Goal: Task Accomplishment & Management: Use online tool/utility

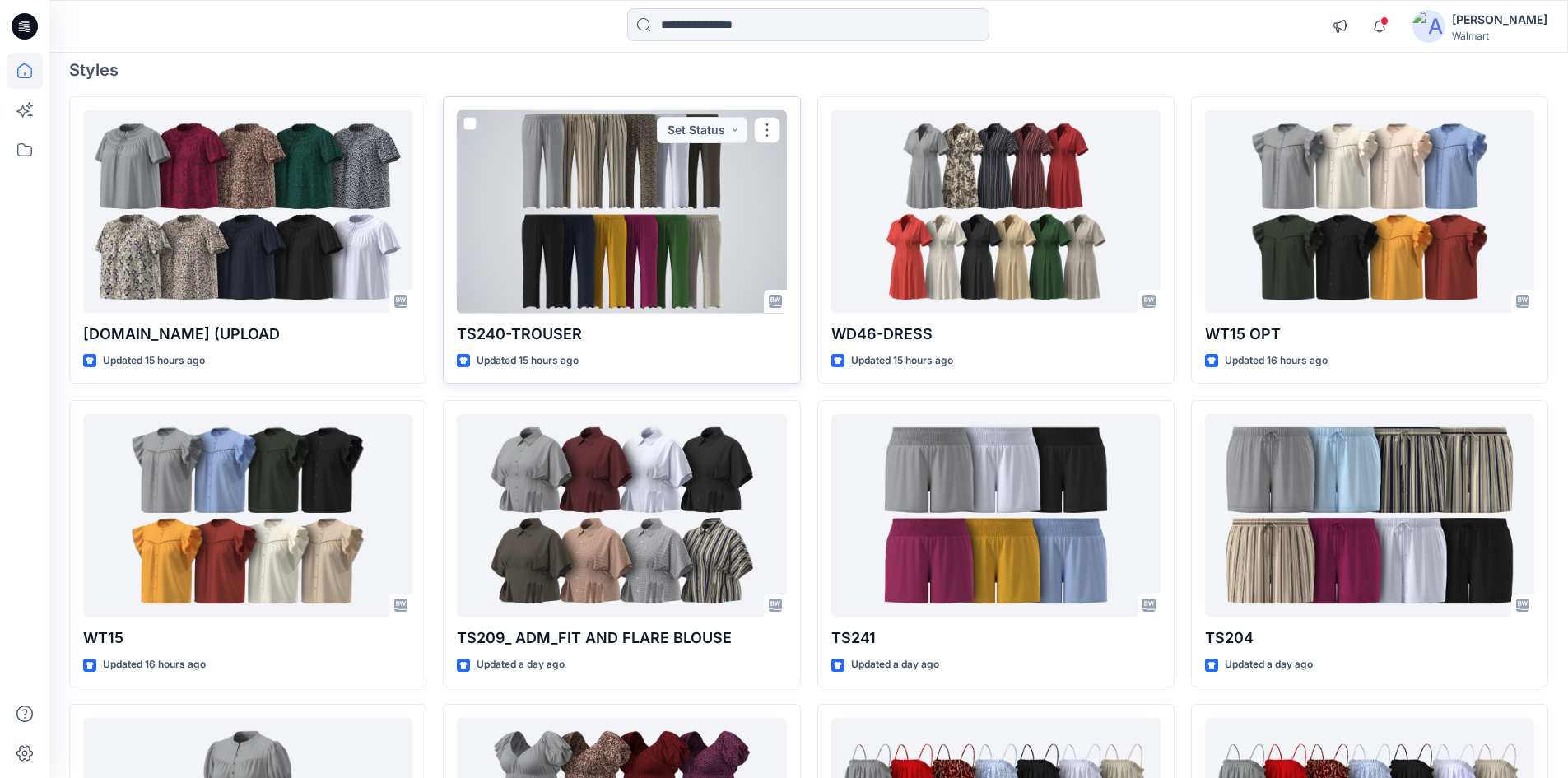
scroll to position [164, 0]
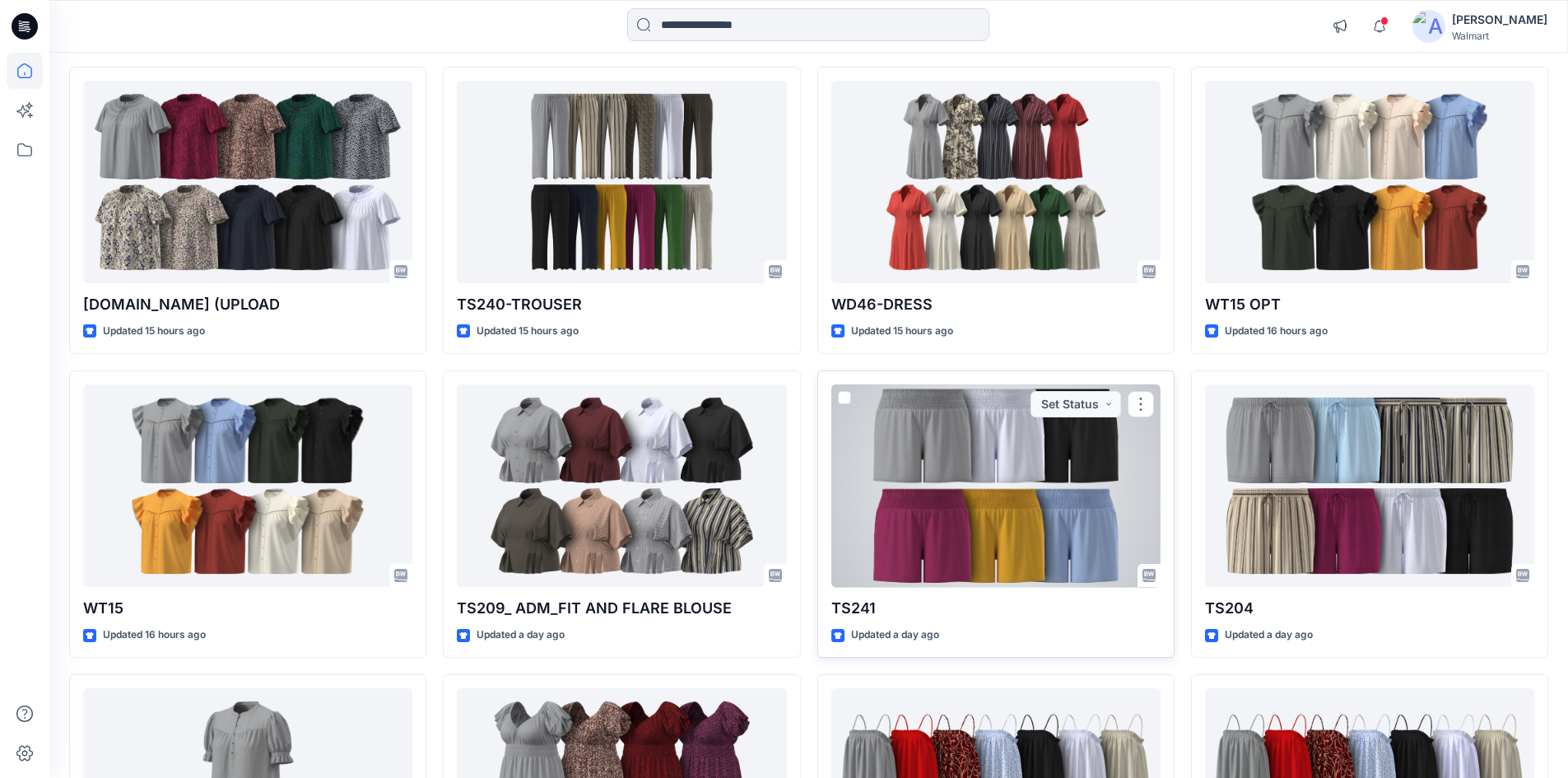
click at [1009, 457] on div at bounding box center [996, 486] width 329 height 204
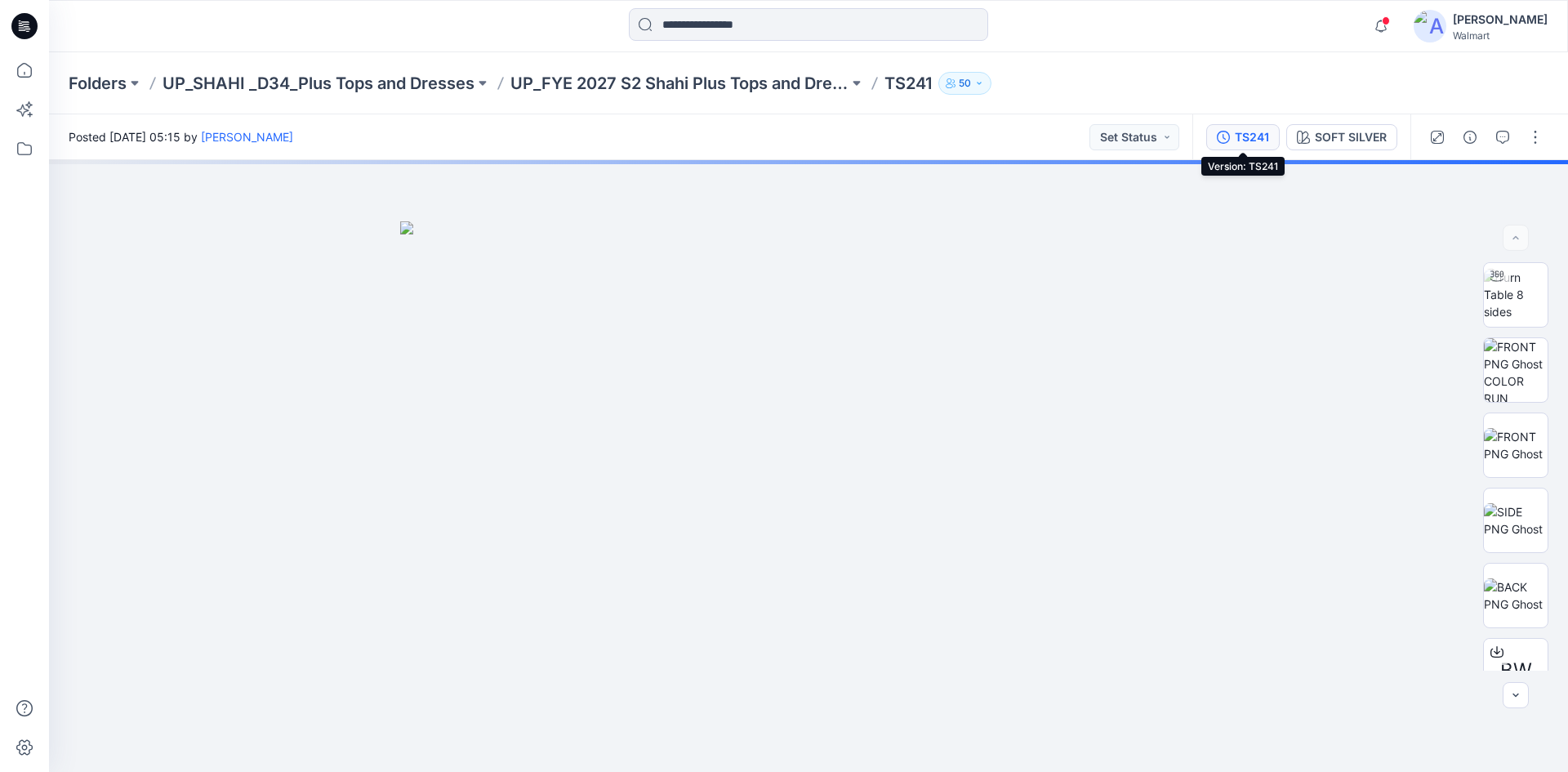
click at [1257, 133] on div "TS241" at bounding box center [1252, 137] width 35 height 18
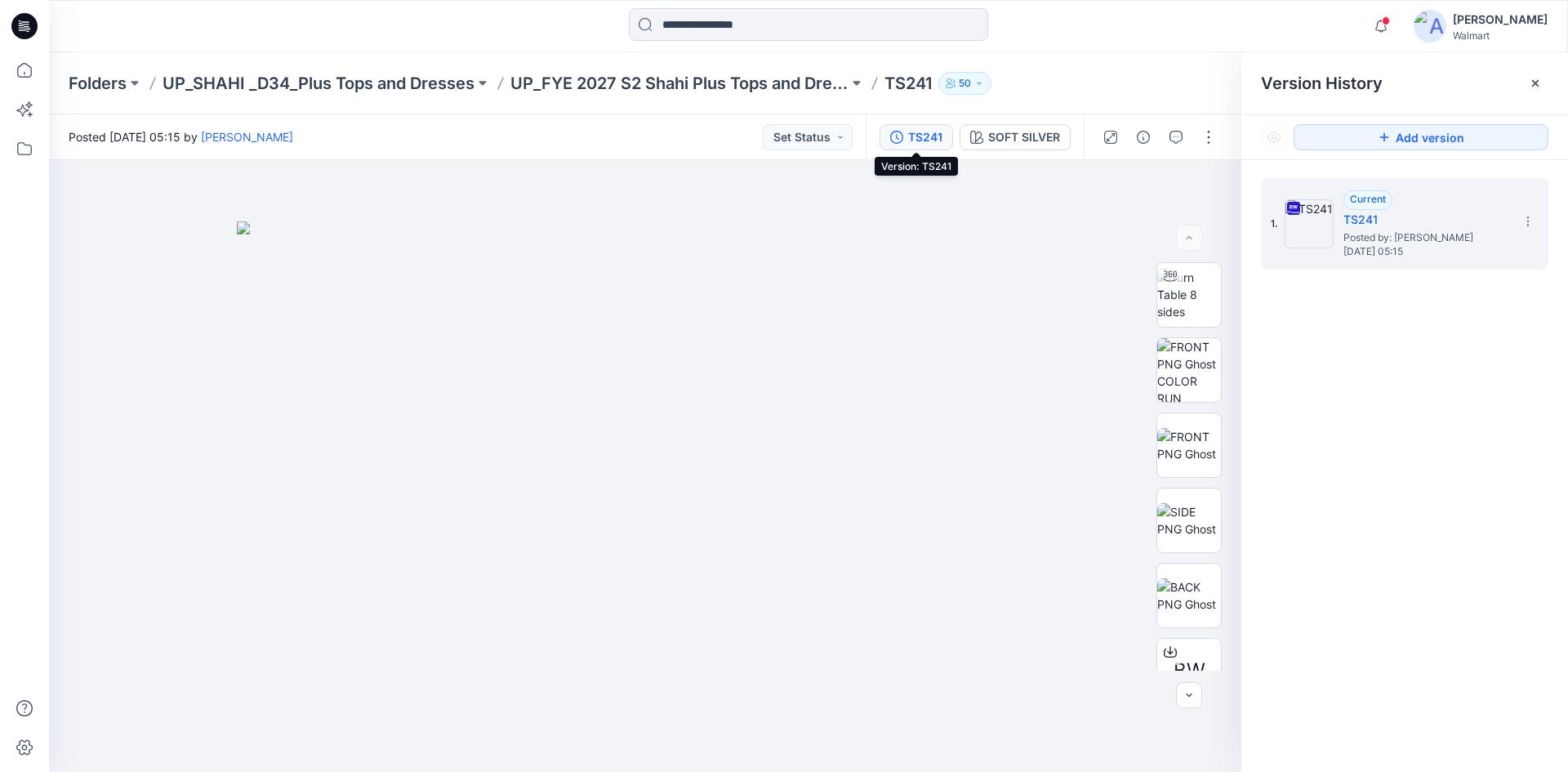
click at [924, 144] on div "TS241" at bounding box center [925, 137] width 35 height 18
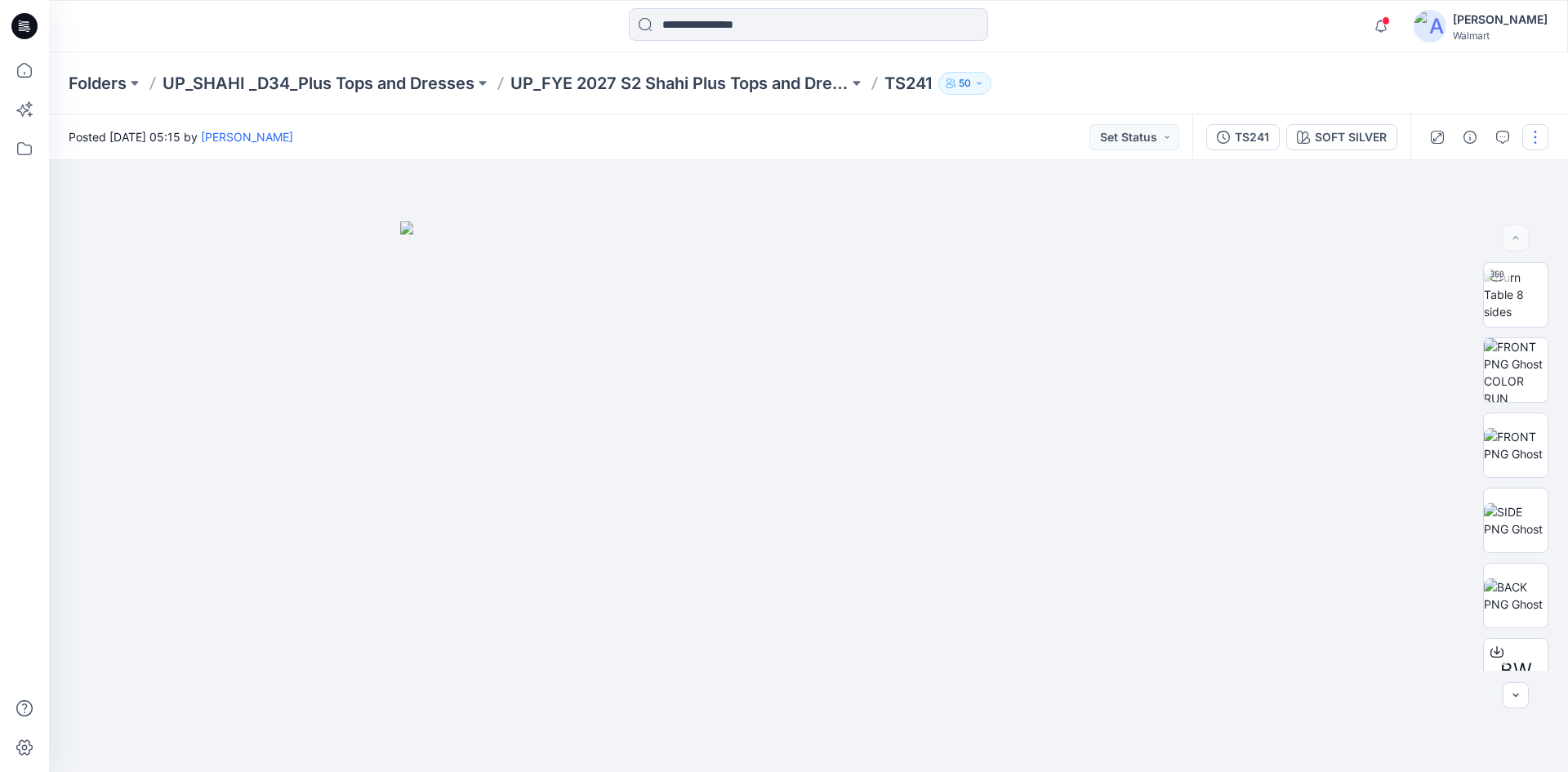
click at [1538, 142] on button "button" at bounding box center [1535, 137] width 26 height 26
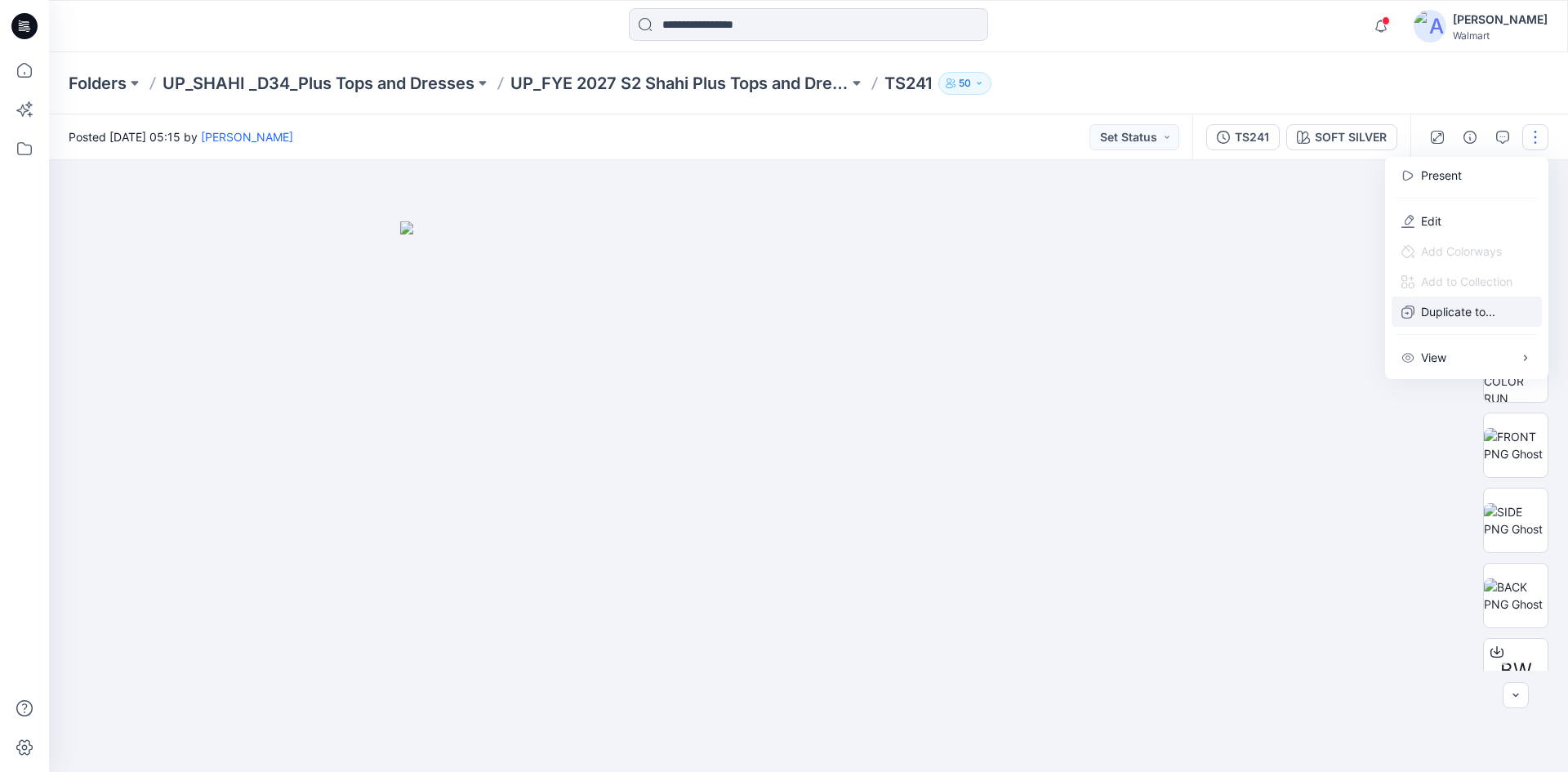
click at [1453, 317] on p "Duplicate to..." at bounding box center [1458, 311] width 74 height 17
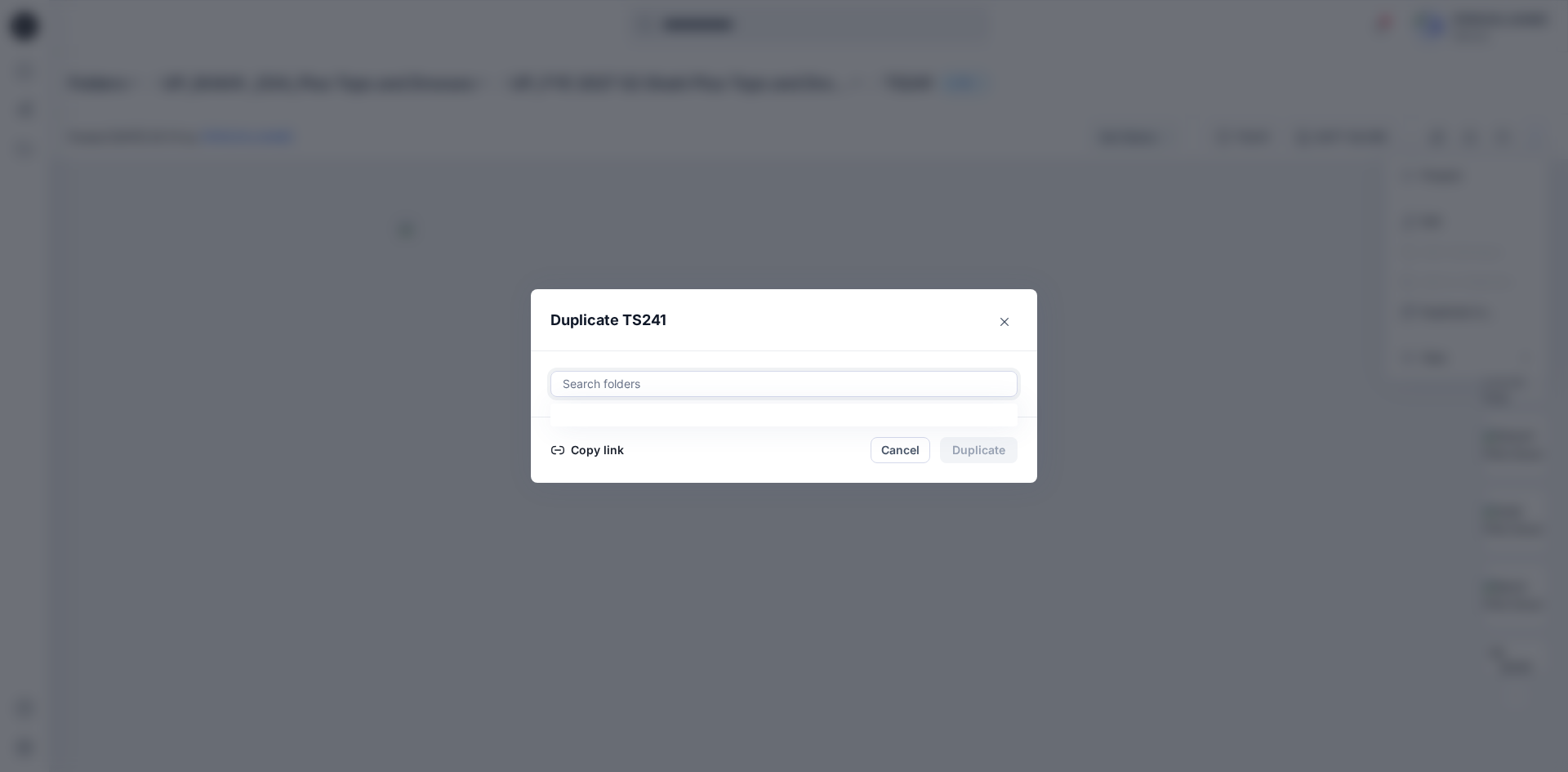
click at [607, 381] on div at bounding box center [784, 383] width 446 height 19
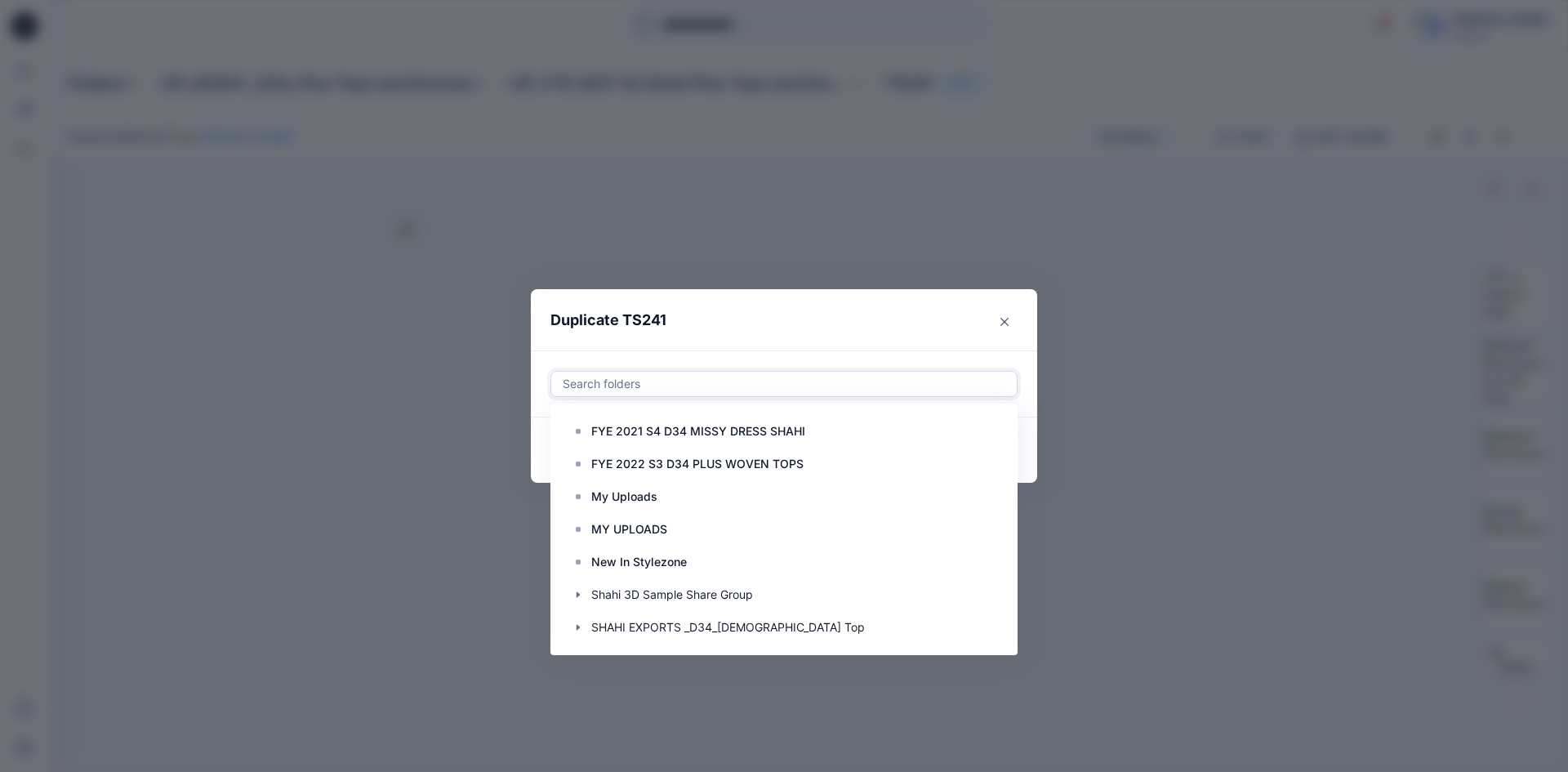
click at [347, 238] on div "Duplicate TS241 Use Up and Down to choose options, press Enter to select the cu…" at bounding box center [784, 386] width 1568 height 772
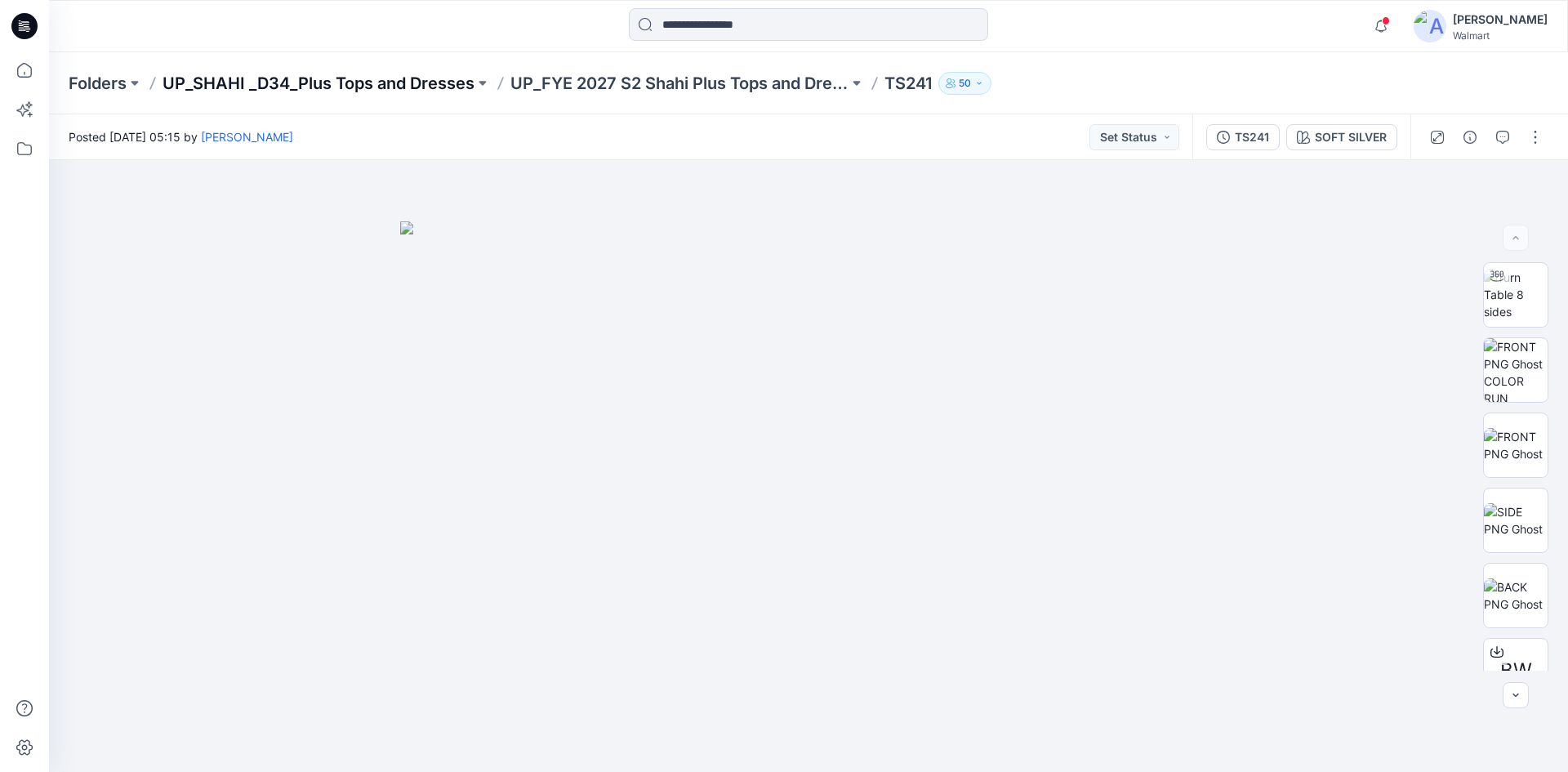
click at [378, 88] on p "UP_SHAHI _D34_Plus Tops and Dresses" at bounding box center [318, 83] width 312 height 23
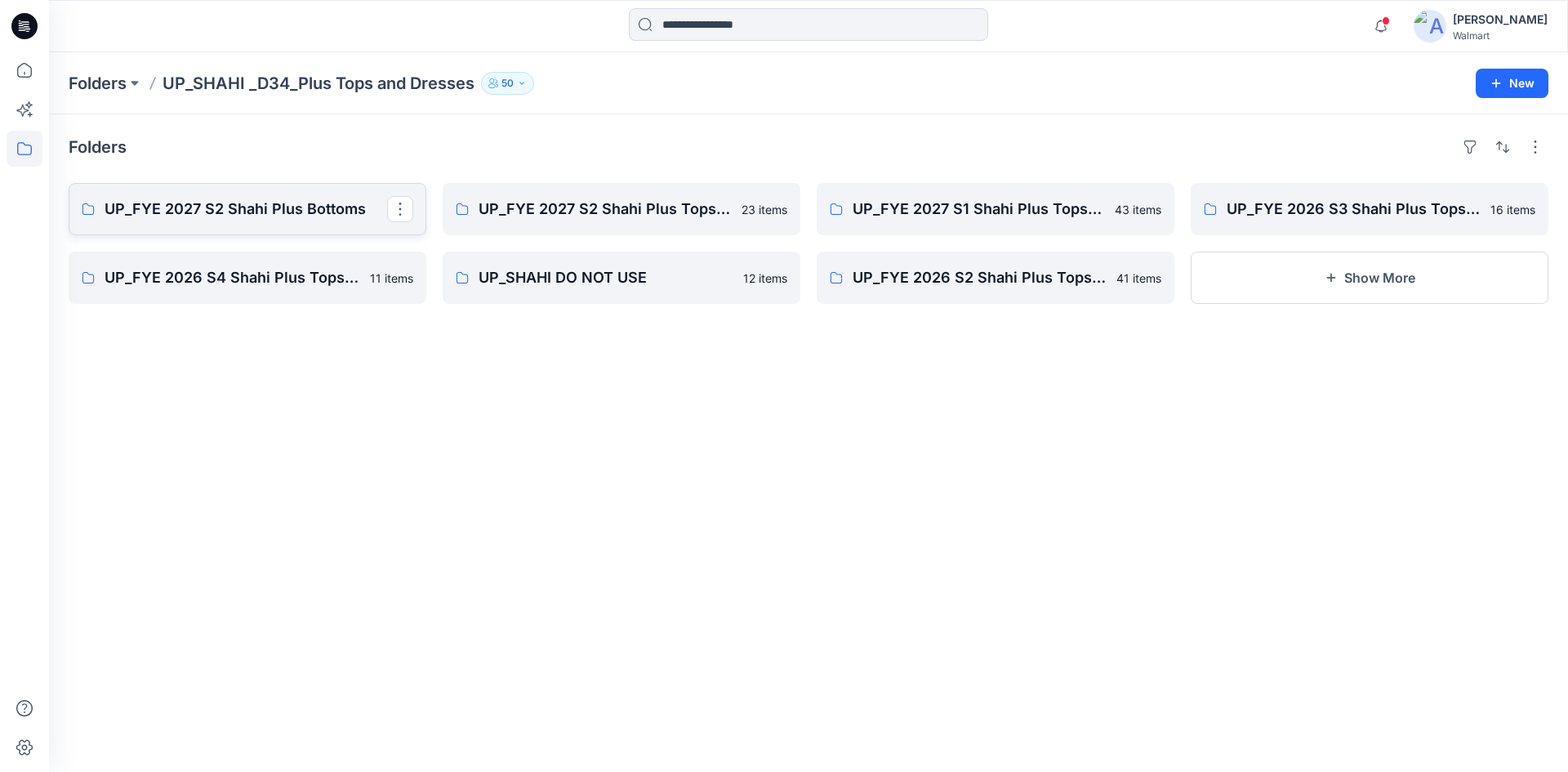
click at [248, 211] on p "UP_FYE 2027 S2 Shahi Plus Bottoms" at bounding box center [246, 209] width 282 height 23
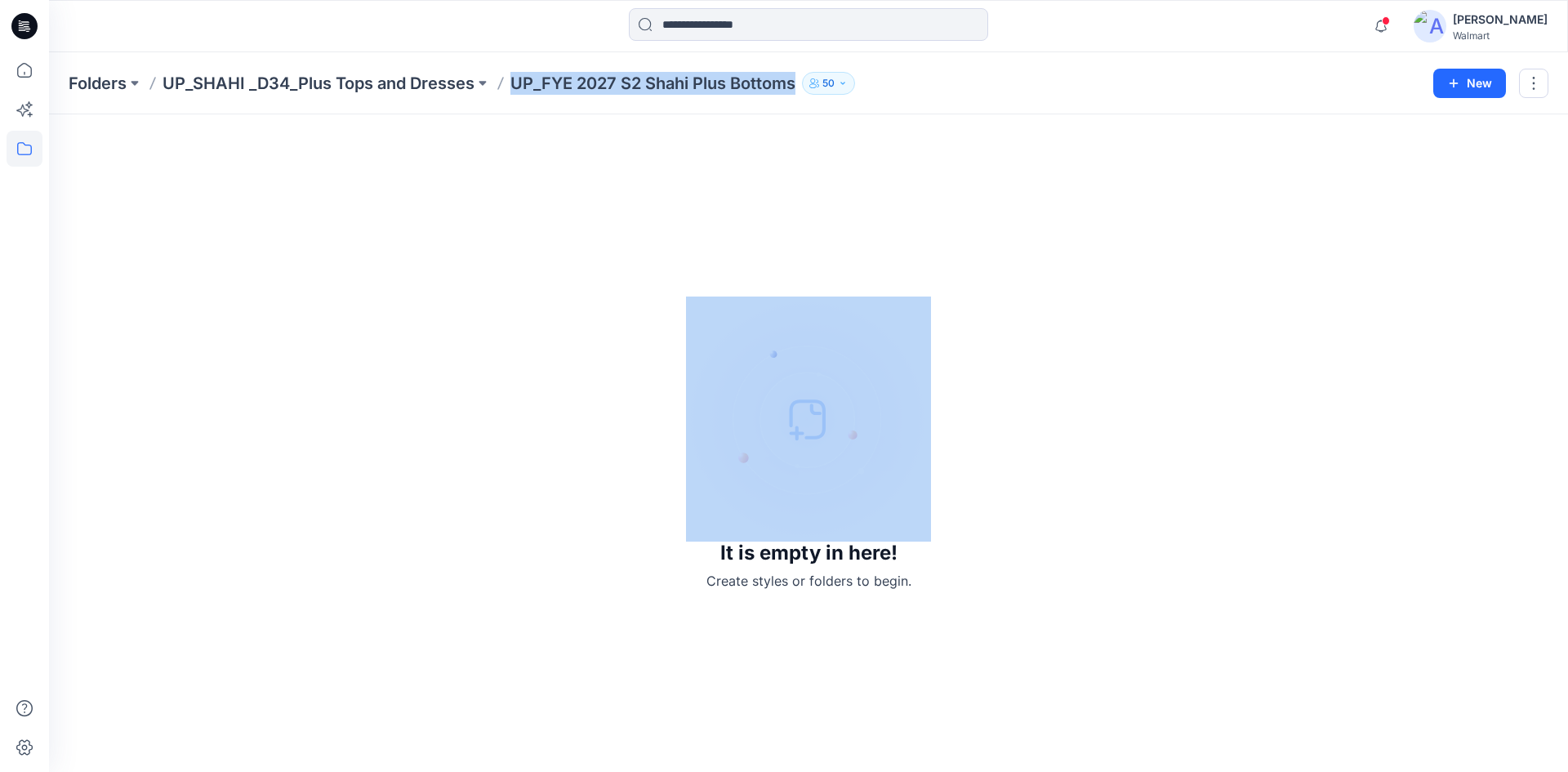
drag, startPoint x: 522, startPoint y: 94, endPoint x: 815, endPoint y: 86, distance: 293.1
click at [817, 86] on div "Folders UP_SHAHI _D34_Plus Tops and Dresses UP_FYE 2027 S2 Shahi Plus Bottoms 5…" at bounding box center [808, 83] width 1519 height 62
copy div "UP_FYE 2027 S2 Shahi Plus Bottoms 50 New"
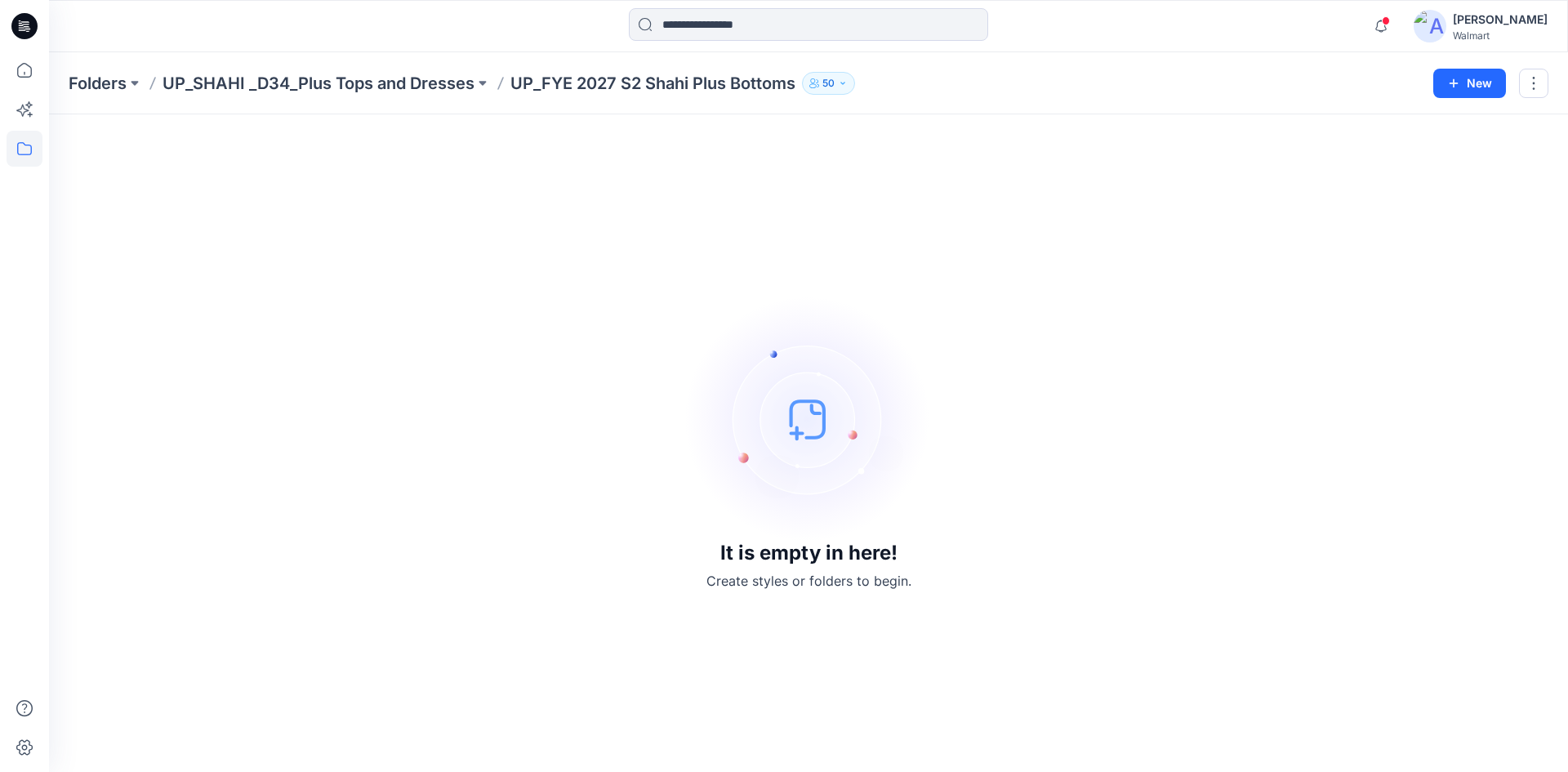
click at [16, 20] on icon at bounding box center [25, 25] width 26 height 26
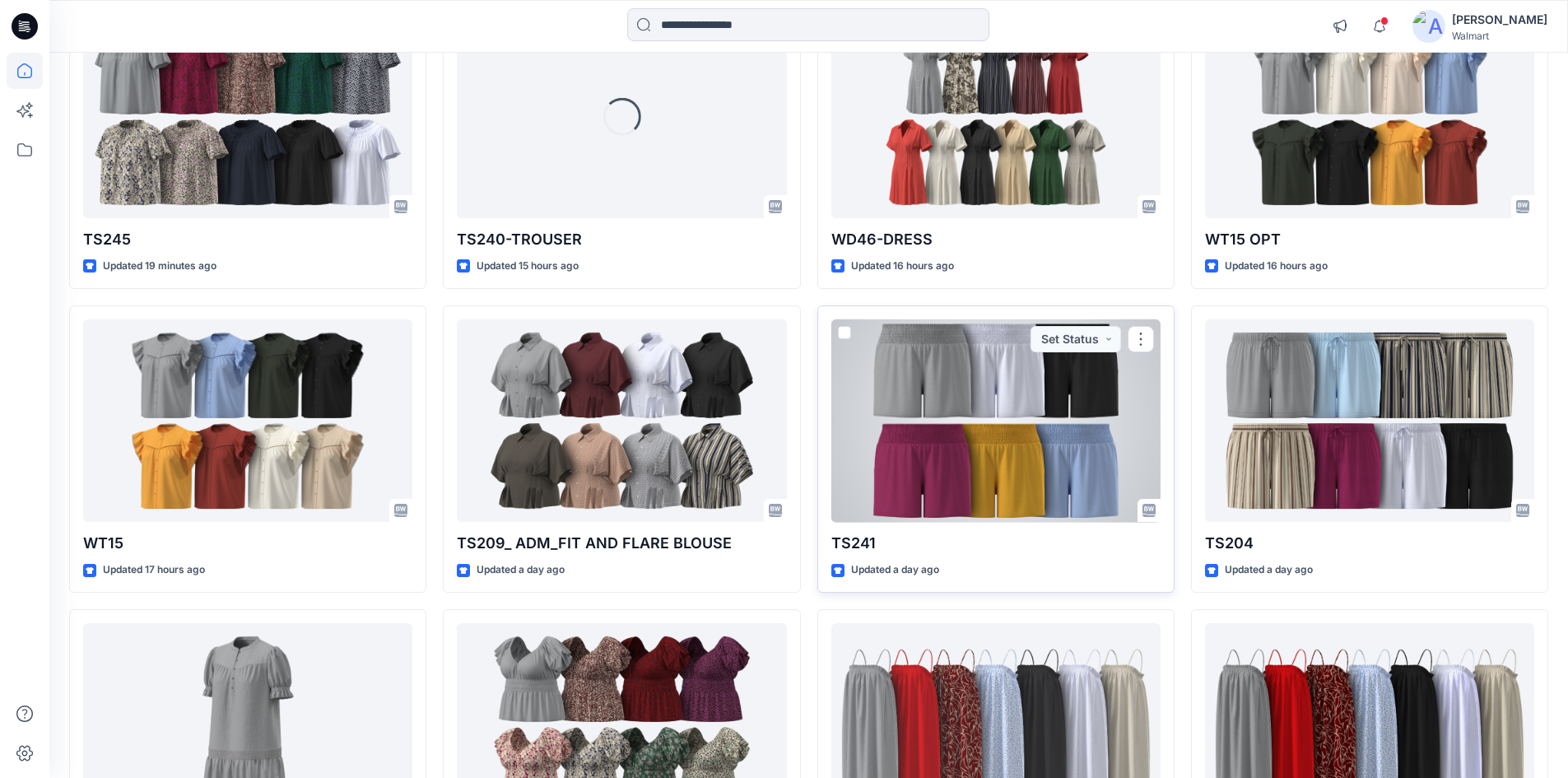
scroll to position [329, 0]
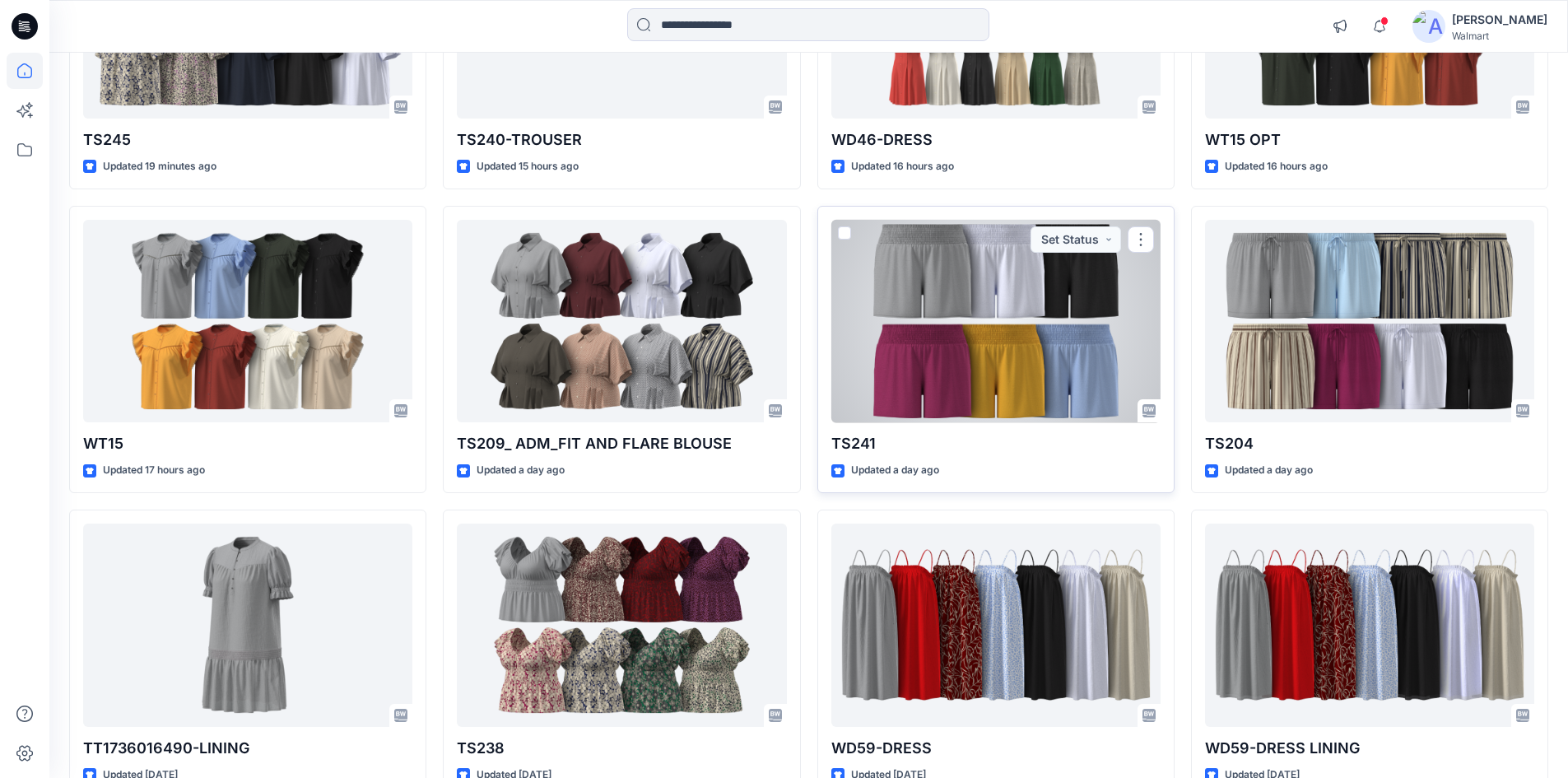
click at [1052, 297] on div at bounding box center [996, 321] width 329 height 204
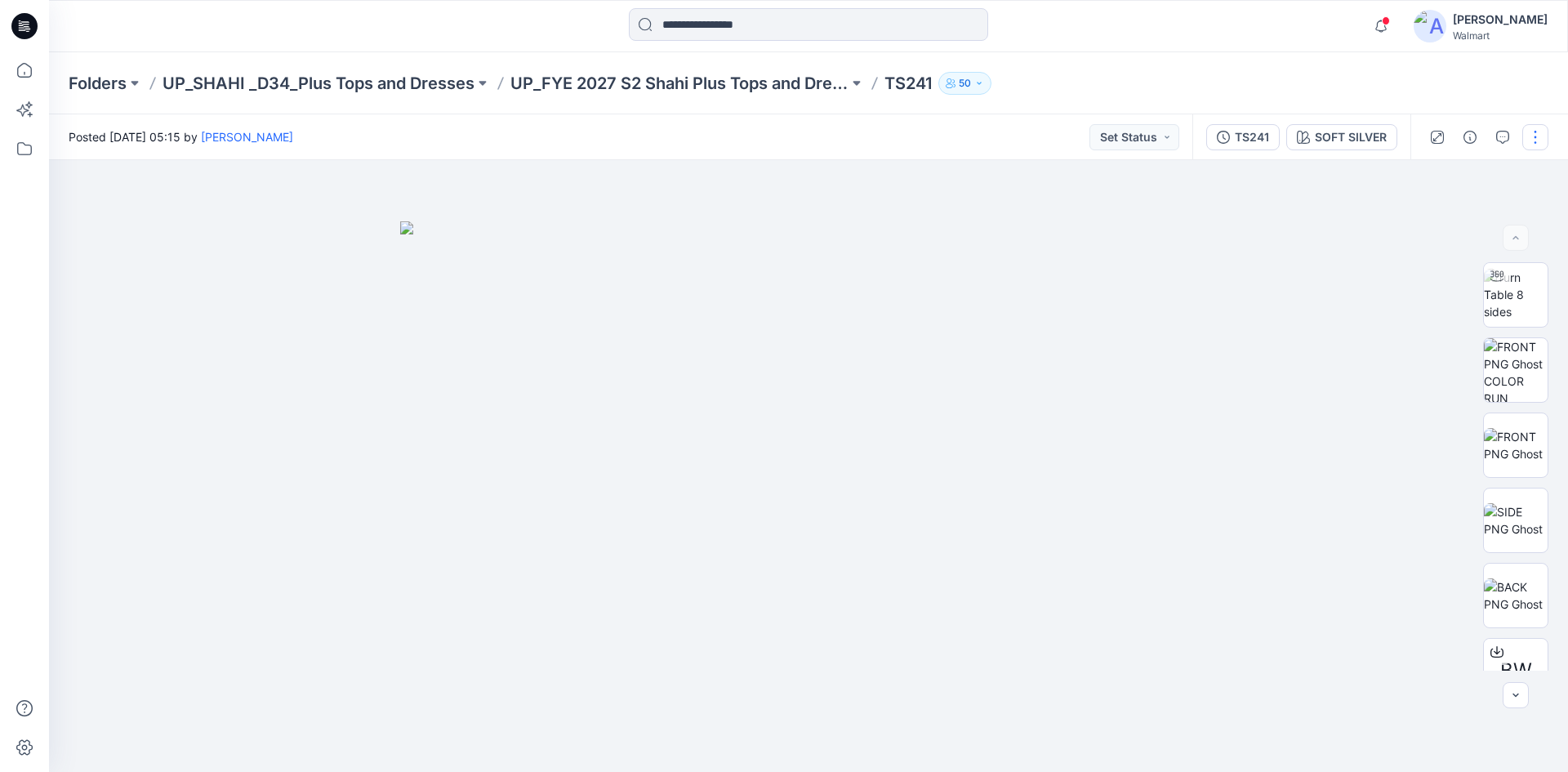
click at [1530, 140] on button "button" at bounding box center [1535, 137] width 26 height 26
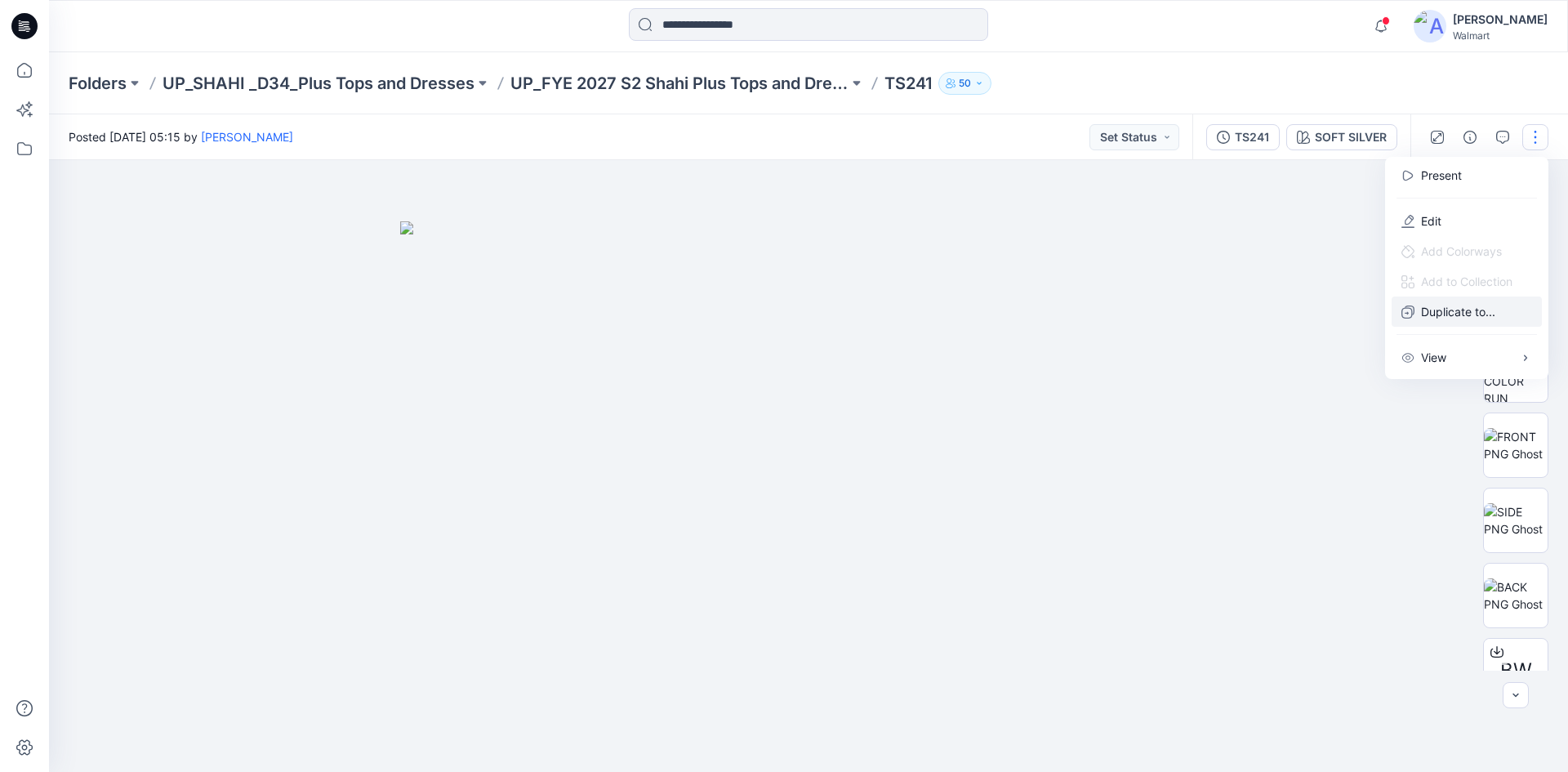
click at [1437, 318] on p "Duplicate to..." at bounding box center [1458, 311] width 74 height 17
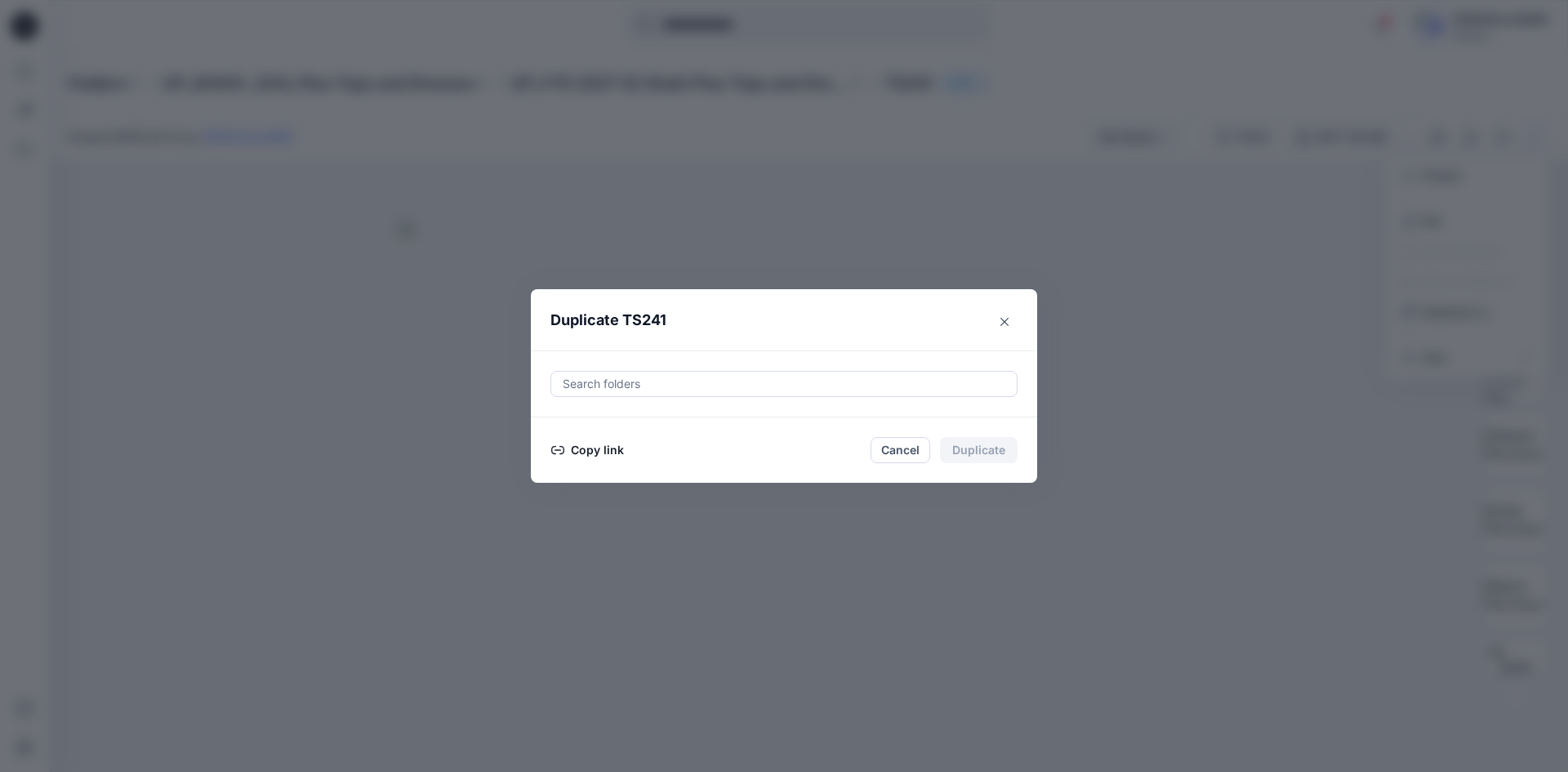
click at [600, 381] on div at bounding box center [784, 383] width 446 height 19
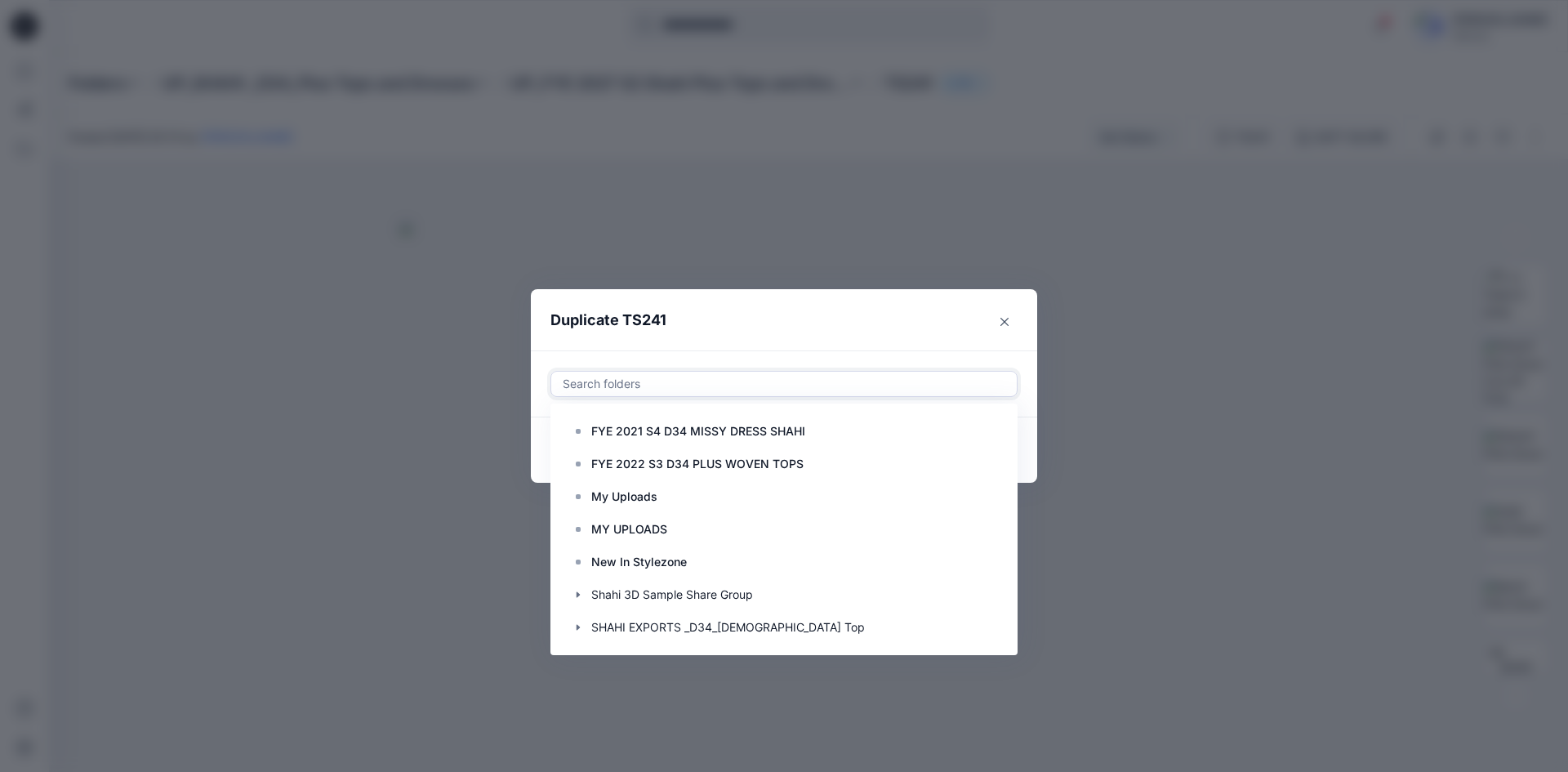
paste input "**********"
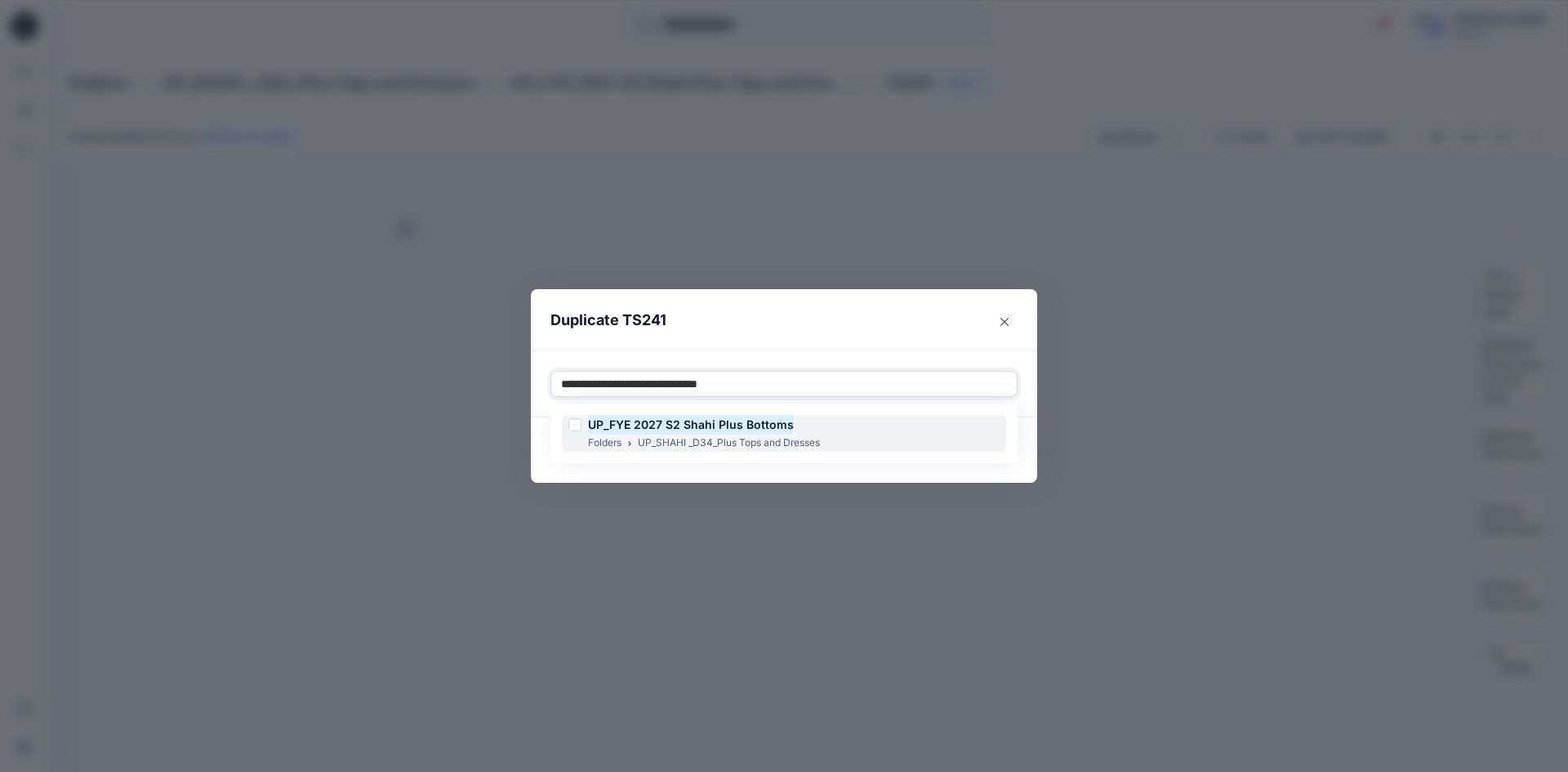
click at [700, 438] on p "UP_SHAHI _D34_Plus Tops and Dresses" at bounding box center [729, 443] width 182 height 17
type input "**********"
click at [795, 318] on header "Duplicate TS241" at bounding box center [768, 320] width 473 height 62
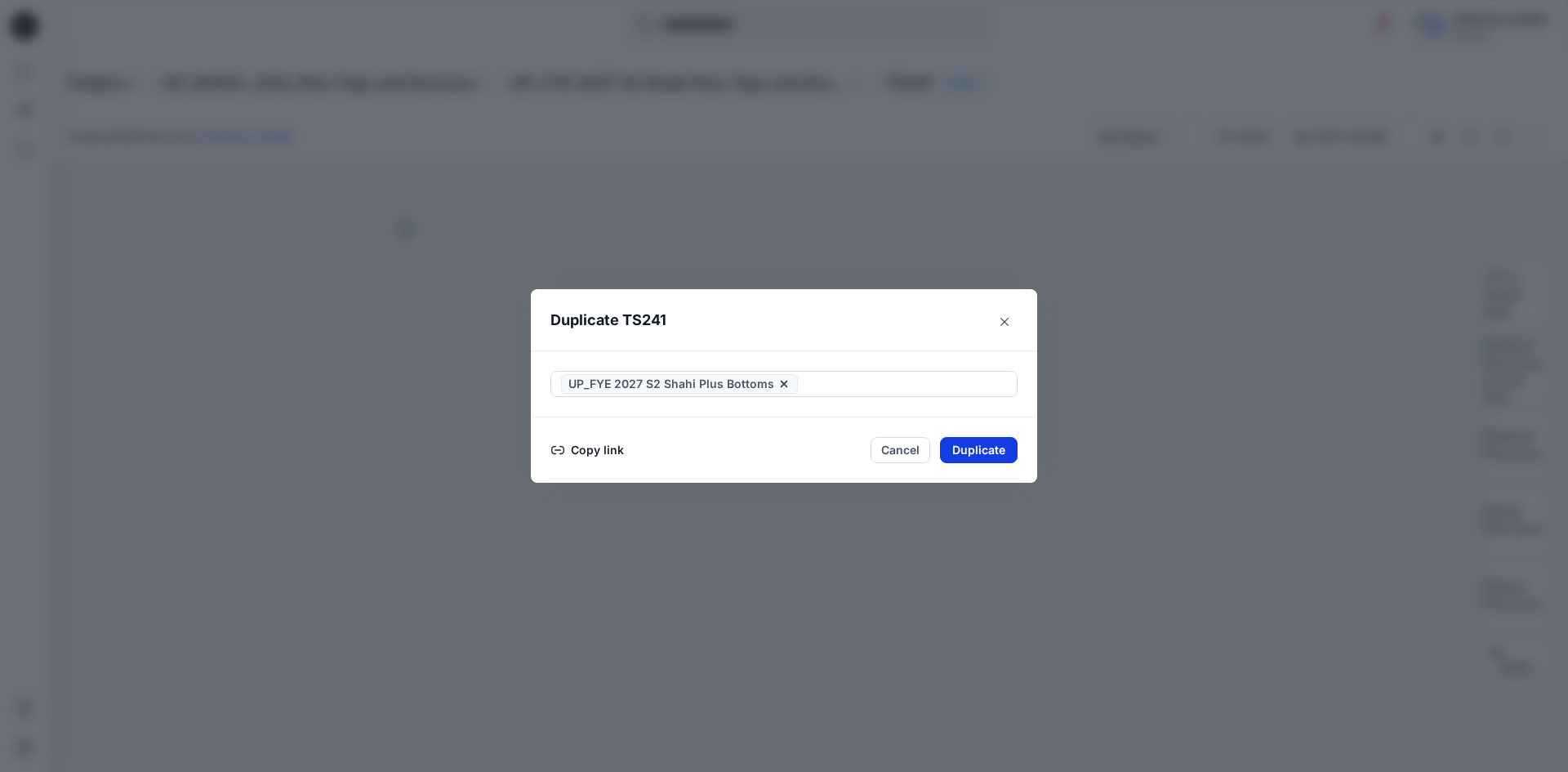
click at [1003, 455] on button "Duplicate" at bounding box center [979, 450] width 78 height 26
click at [52, 29] on div "Duplicate TS241 Your styles were duplicated successfully Copy link Close" at bounding box center [784, 386] width 1568 height 772
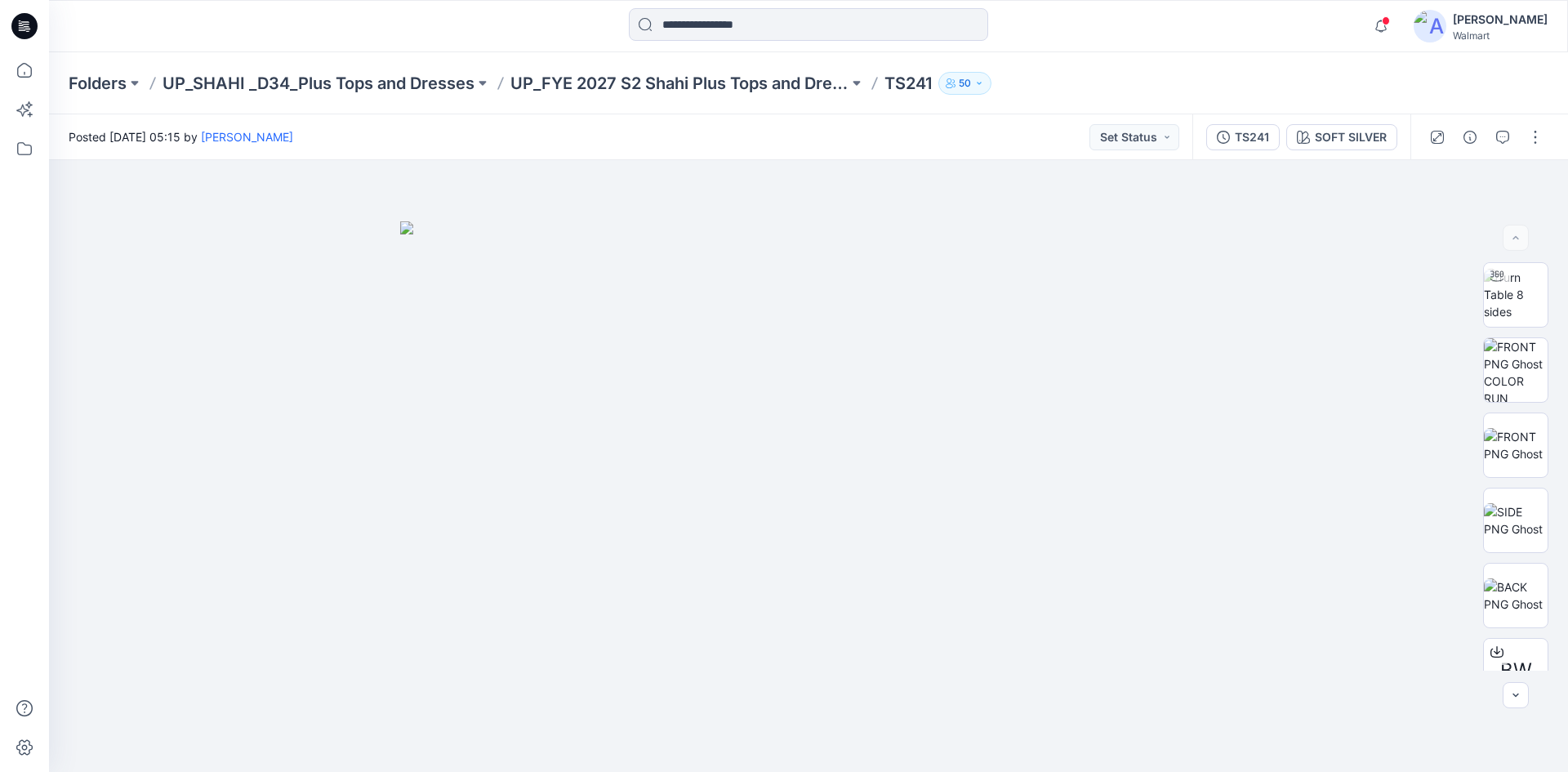
click at [24, 22] on icon at bounding box center [25, 21] width 8 height 1
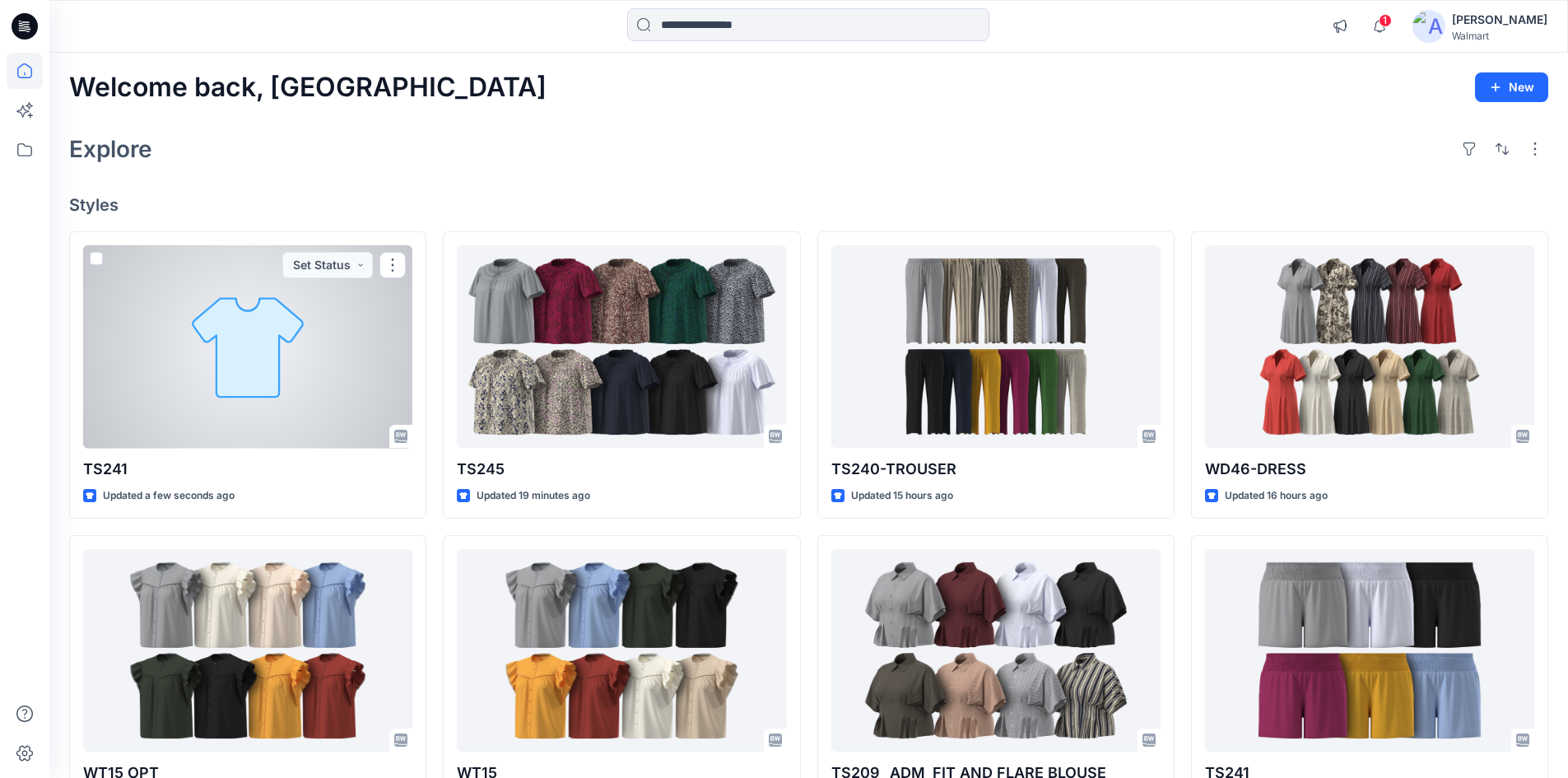
click at [366, 327] on div at bounding box center [248, 347] width 329 height 204
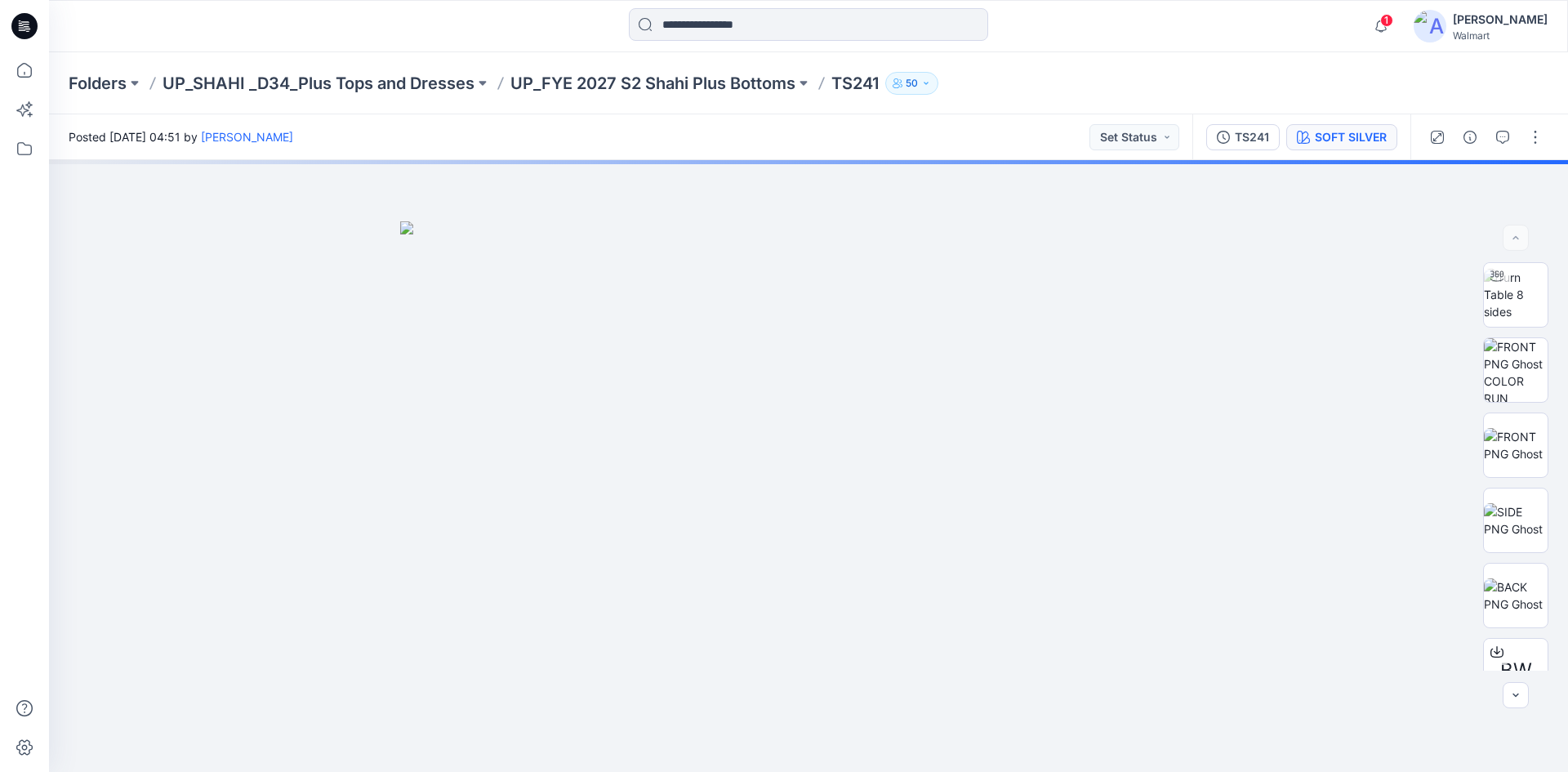
click at [1359, 131] on div "SOFT SILVER" at bounding box center [1350, 137] width 72 height 18
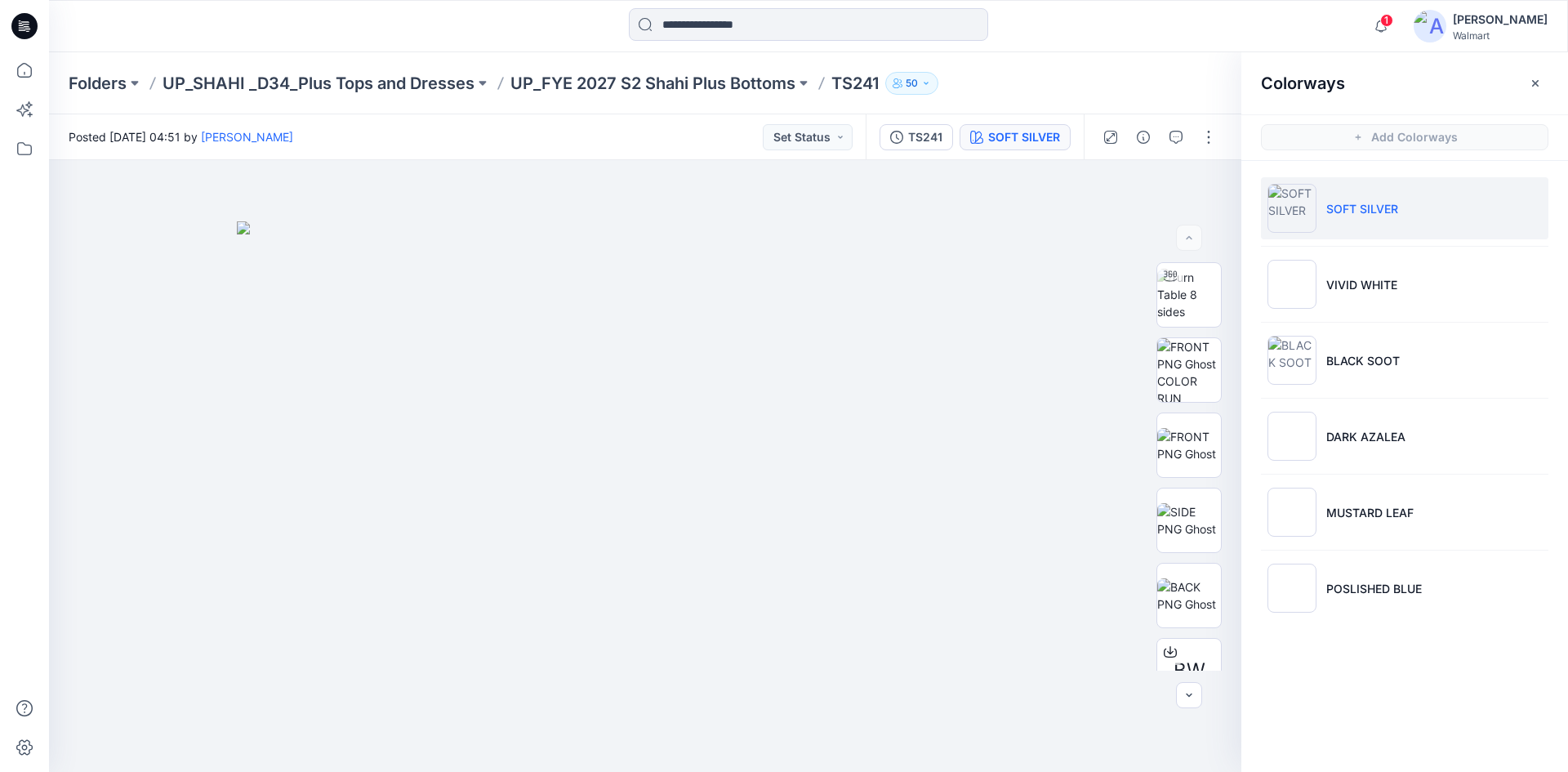
drag, startPoint x: 20, startPoint y: 19, endPoint x: 30, endPoint y: 30, distance: 14.9
click at [21, 19] on icon at bounding box center [25, 25] width 26 height 26
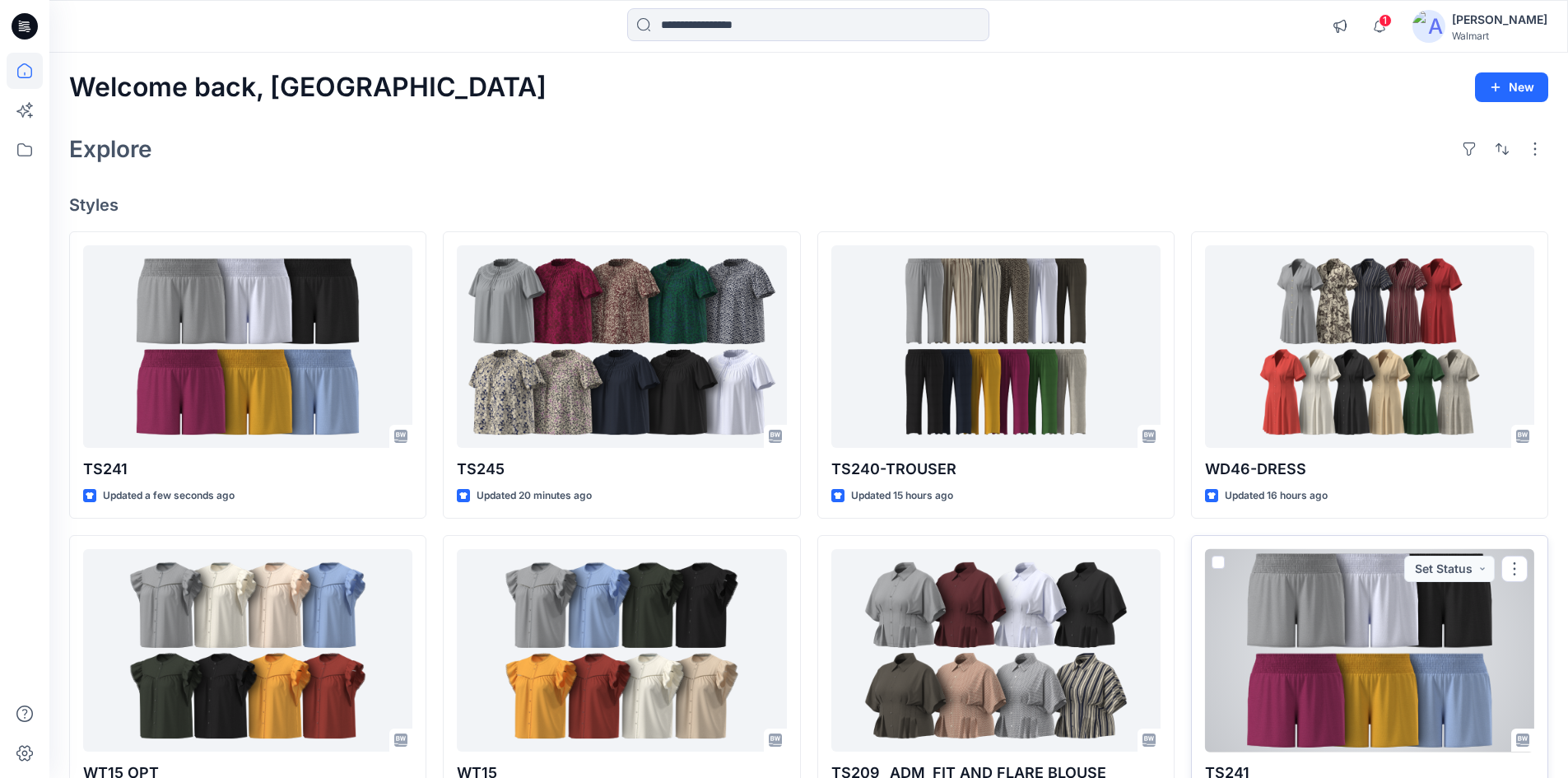
click at [1380, 639] on div at bounding box center [1369, 650] width 329 height 204
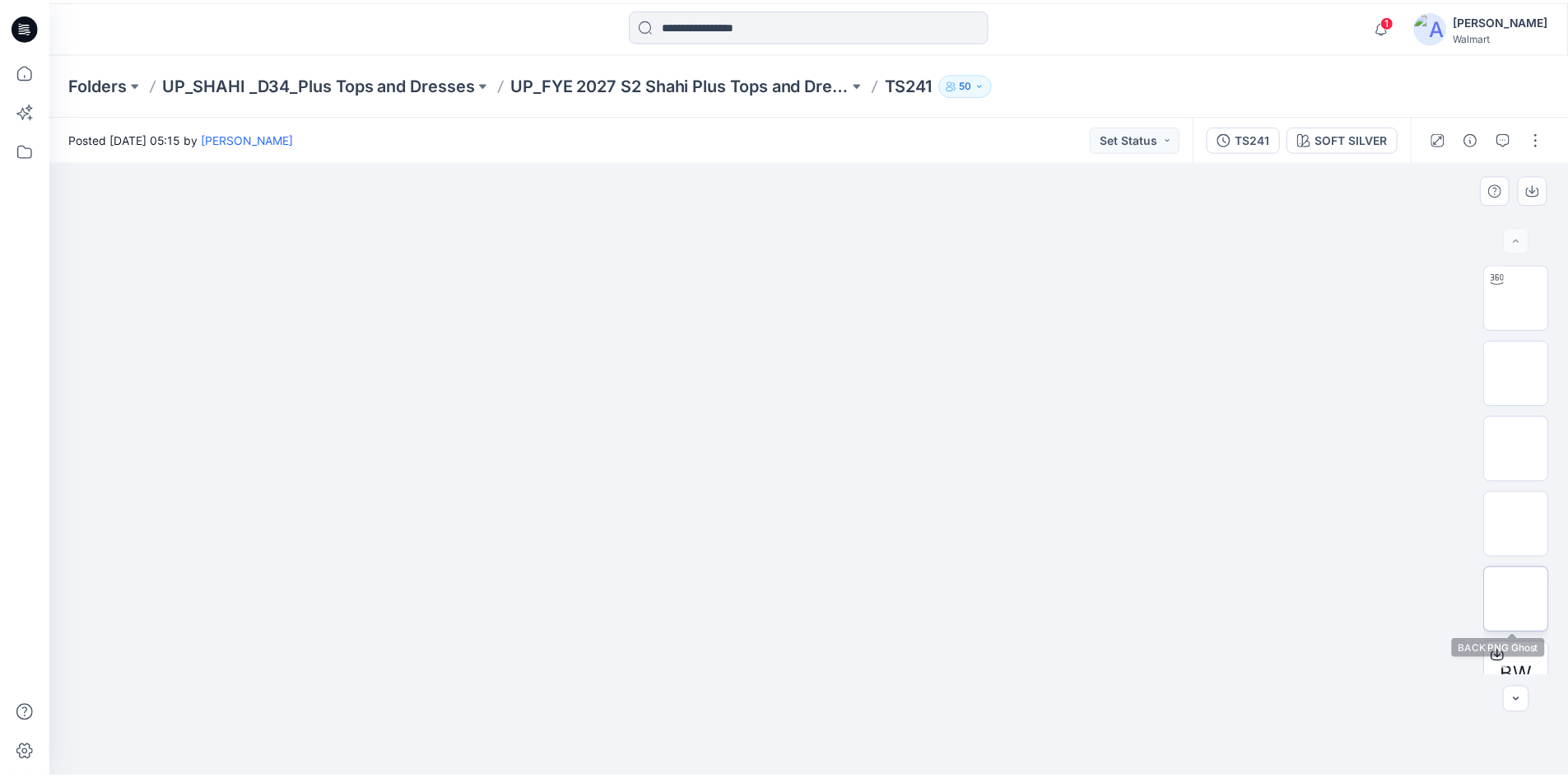
scroll to position [109, 0]
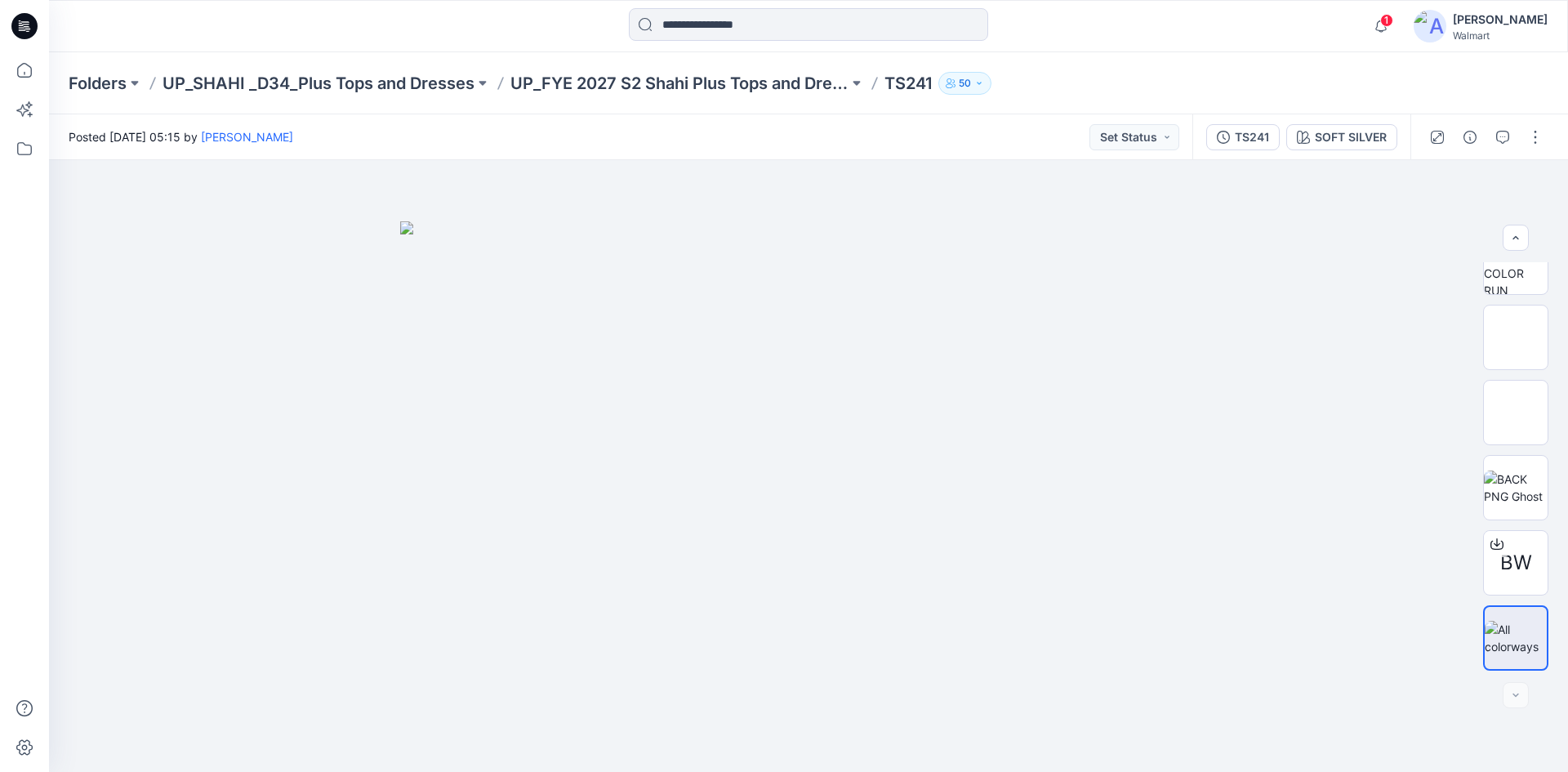
click at [14, 28] on icon at bounding box center [25, 25] width 26 height 26
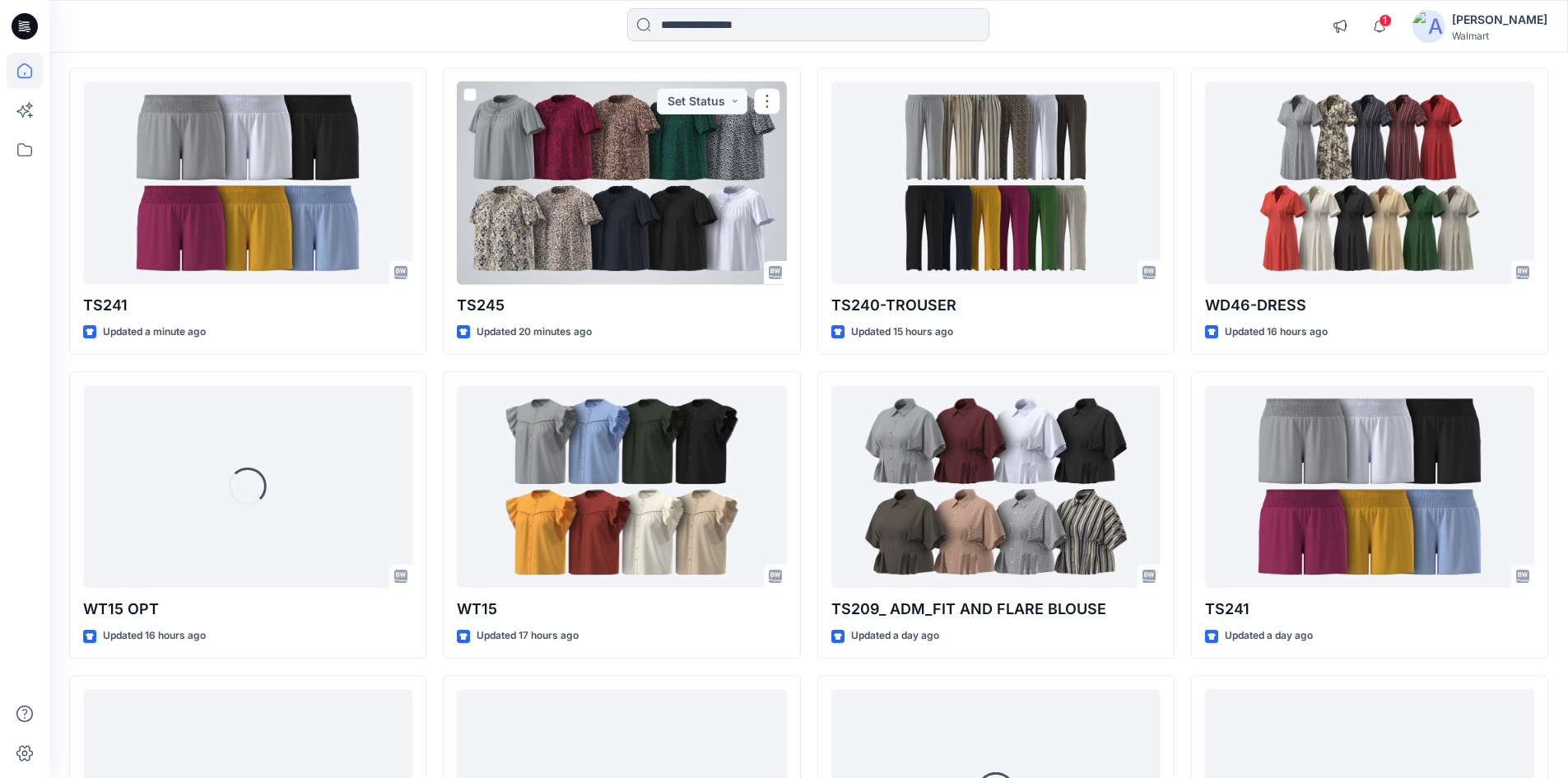
scroll to position [164, 0]
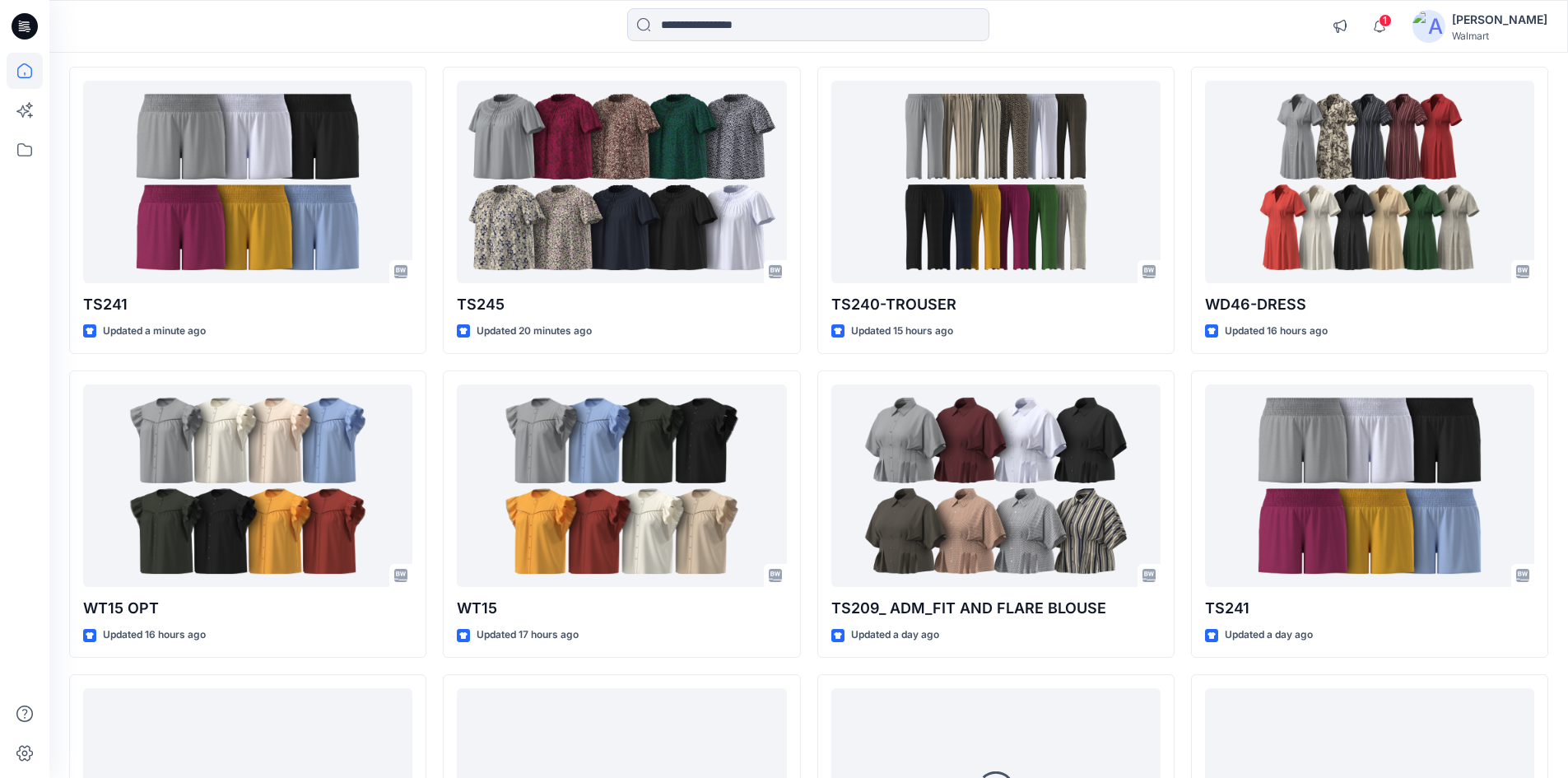
click at [32, 26] on icon at bounding box center [25, 26] width 26 height 26
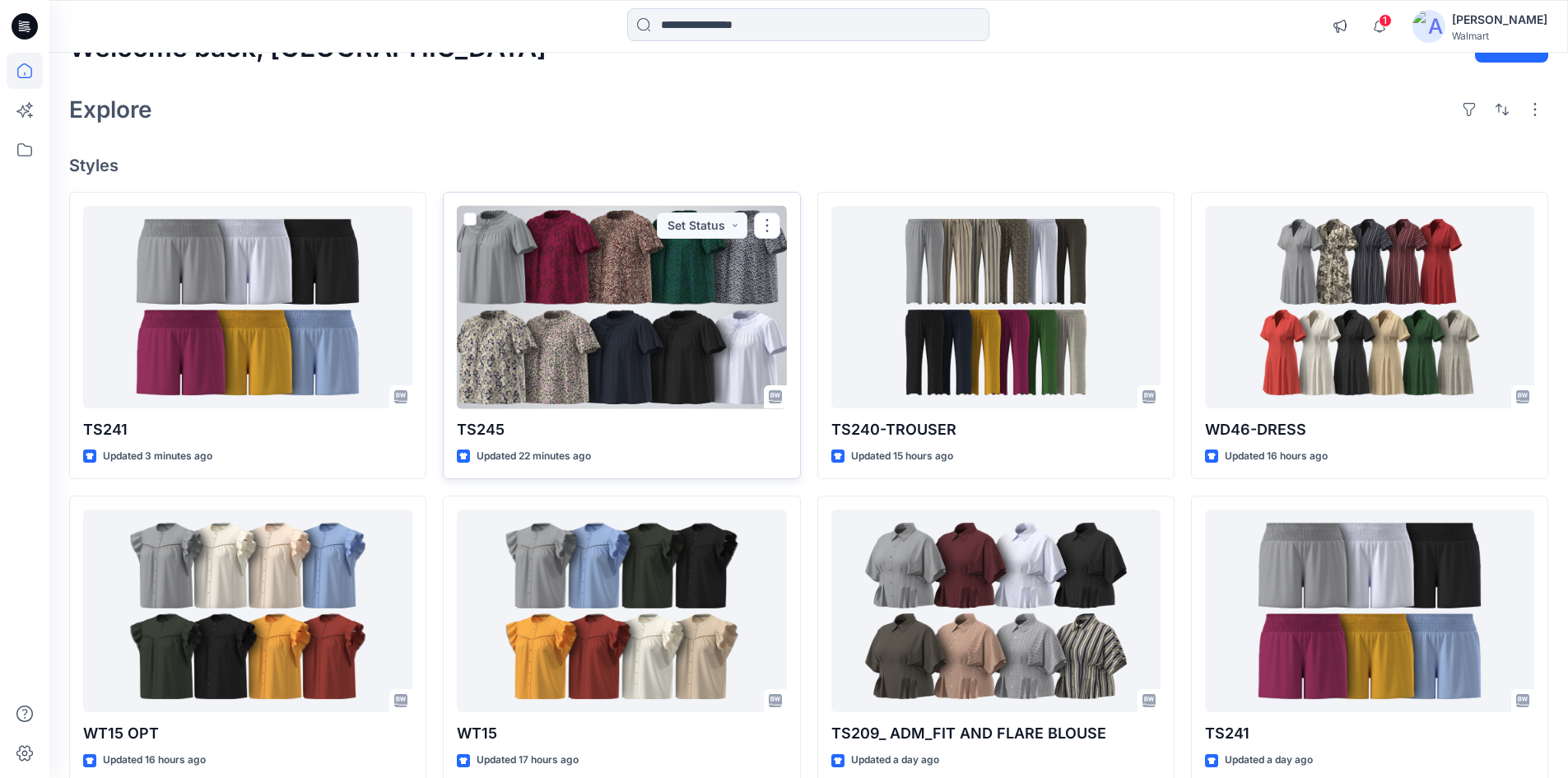
scroll to position [0, 0]
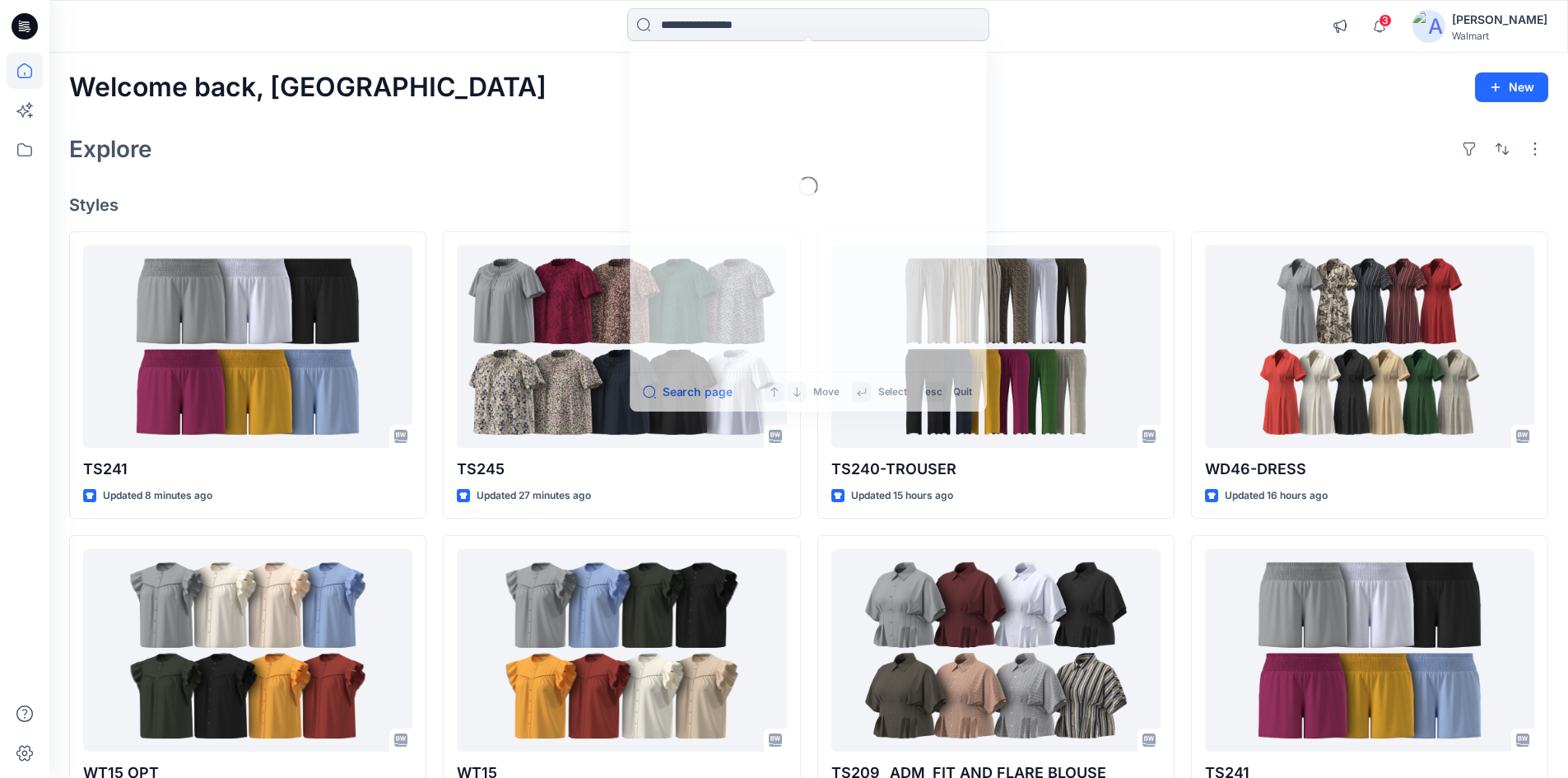
click at [810, 22] on input at bounding box center [808, 25] width 362 height 33
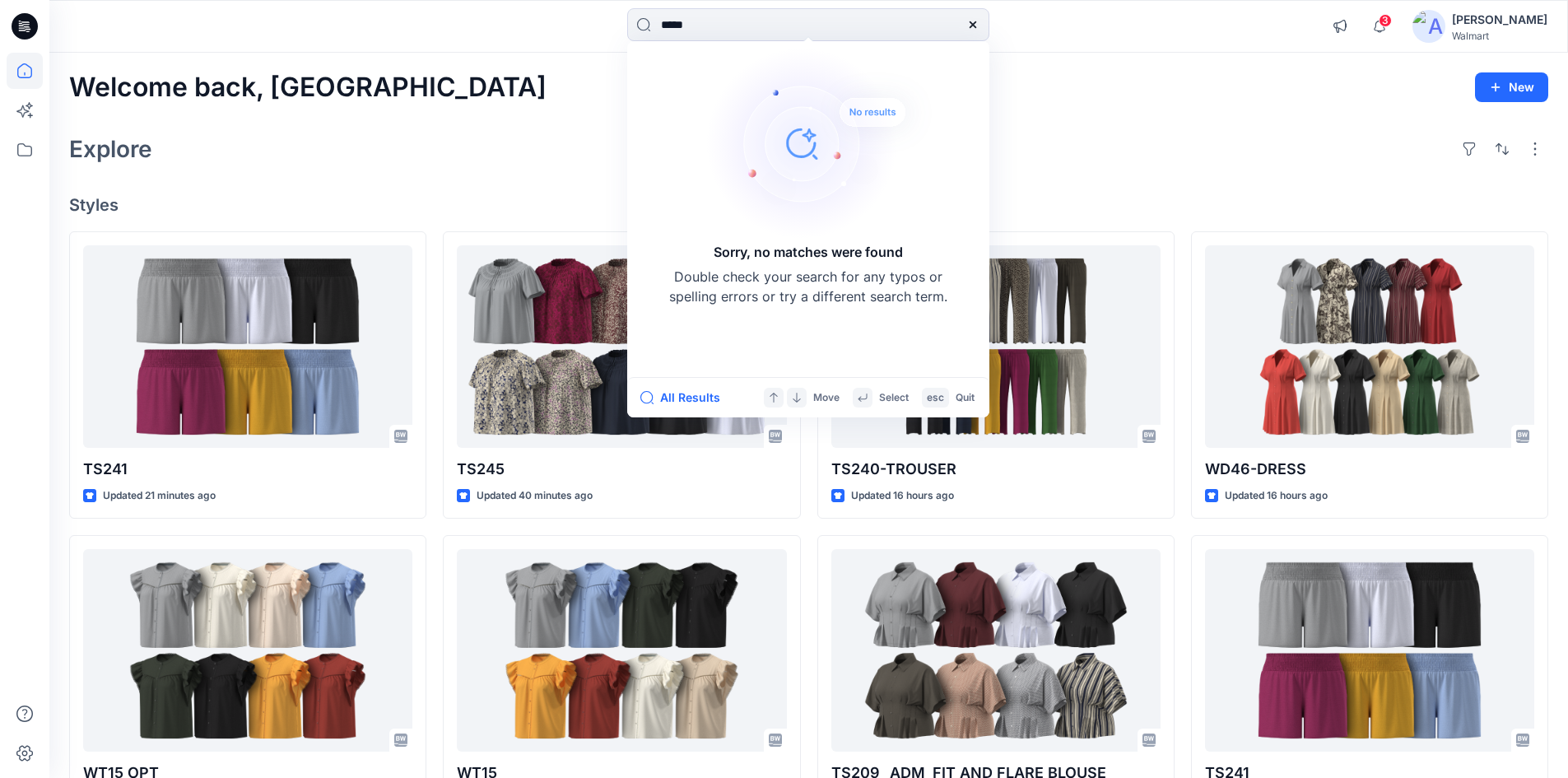
drag, startPoint x: 672, startPoint y: 27, endPoint x: 589, endPoint y: 54, distance: 87.3
click at [589, 54] on div "***** Sorry, no matches were found Double check your search for any typos or sp…" at bounding box center [784, 602] width 1568 height 1205
type input "*****"
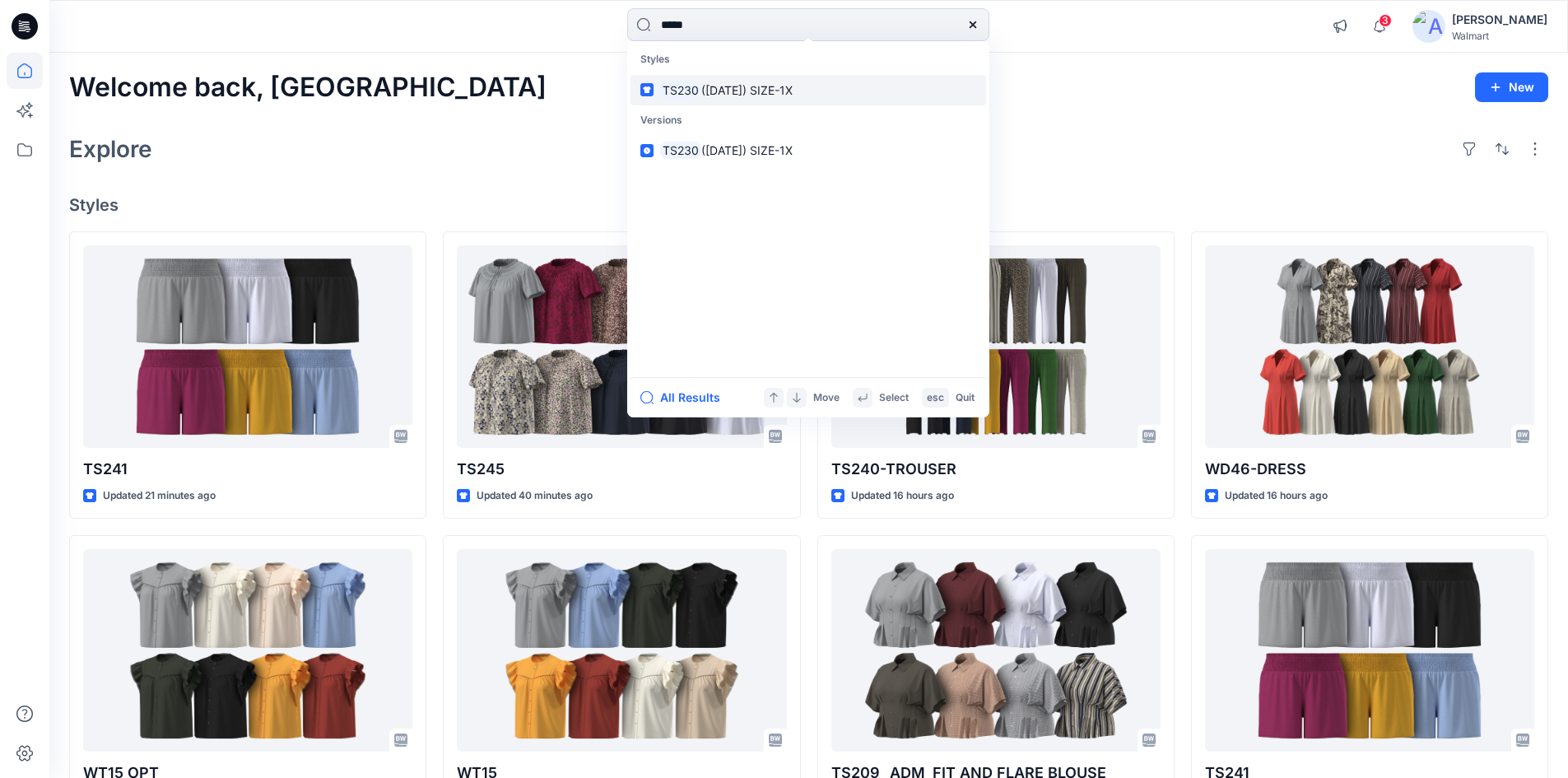
click at [740, 89] on span "(21-06-2025) SIZE-1X" at bounding box center [747, 90] width 91 height 14
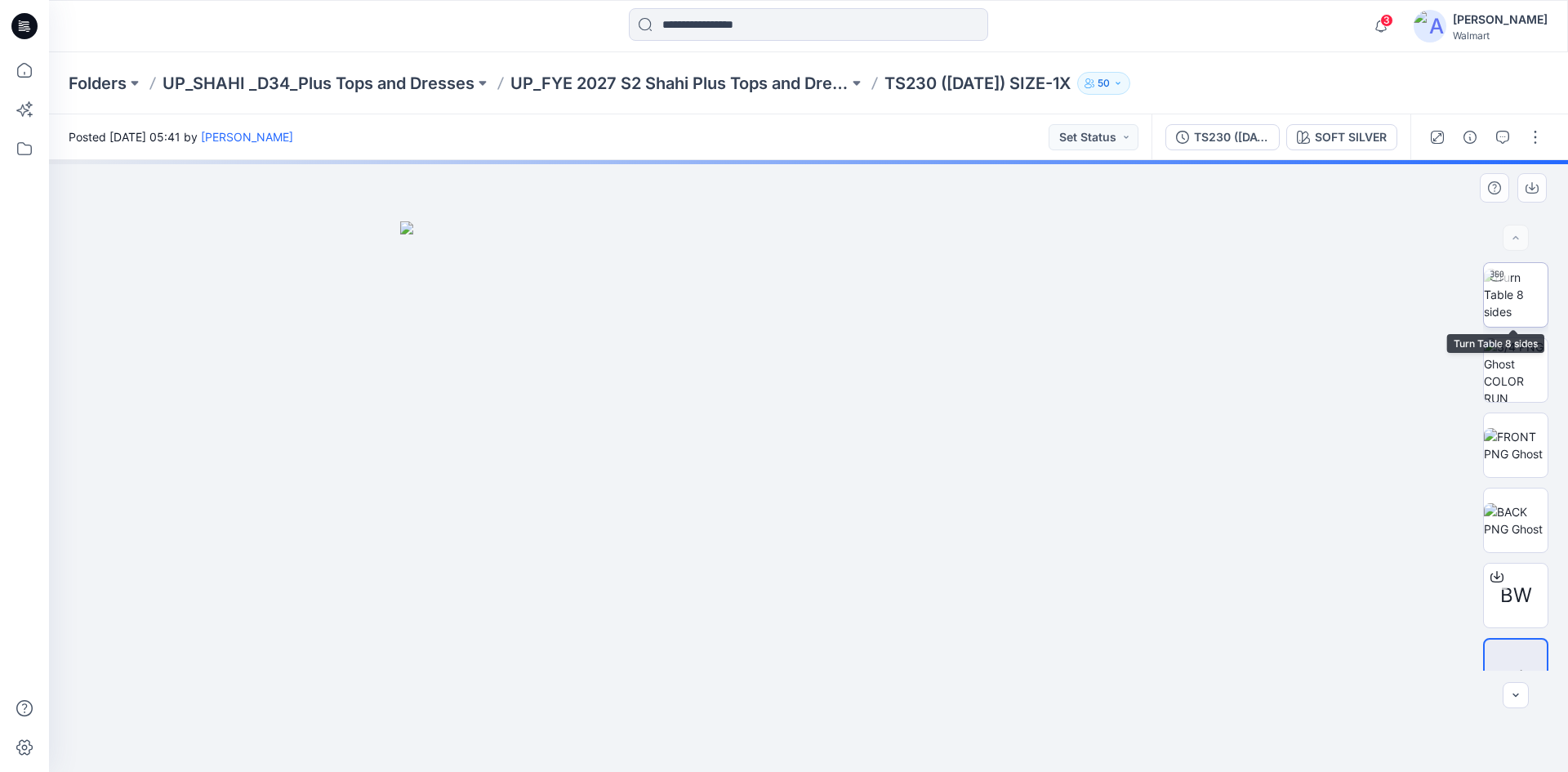
click at [1512, 306] on img at bounding box center [1515, 294] width 63 height 52
drag, startPoint x: 805, startPoint y: 359, endPoint x: 819, endPoint y: 405, distance: 48.1
drag, startPoint x: 801, startPoint y: 580, endPoint x: 808, endPoint y: 419, distance: 161.2
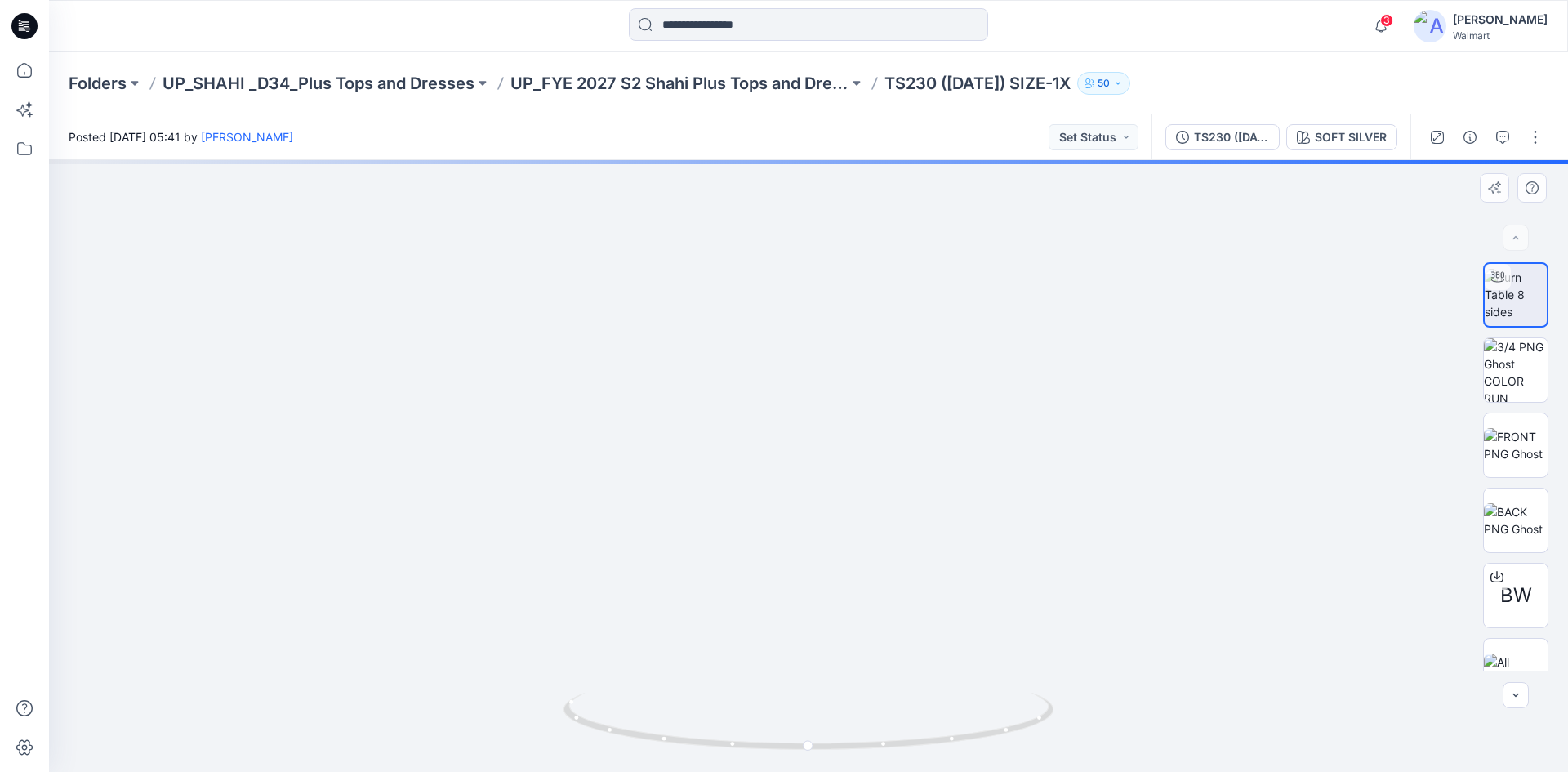
drag, startPoint x: 833, startPoint y: 561, endPoint x: 836, endPoint y: 419, distance: 142.0
click at [836, 419] on img at bounding box center [809, 329] width 1114 height 885
drag, startPoint x: 880, startPoint y: 749, endPoint x: 639, endPoint y: 736, distance: 241.4
click at [639, 736] on icon at bounding box center [811, 723] width 494 height 61
drag, startPoint x: 40, startPoint y: 23, endPoint x: 30, endPoint y: 25, distance: 10.2
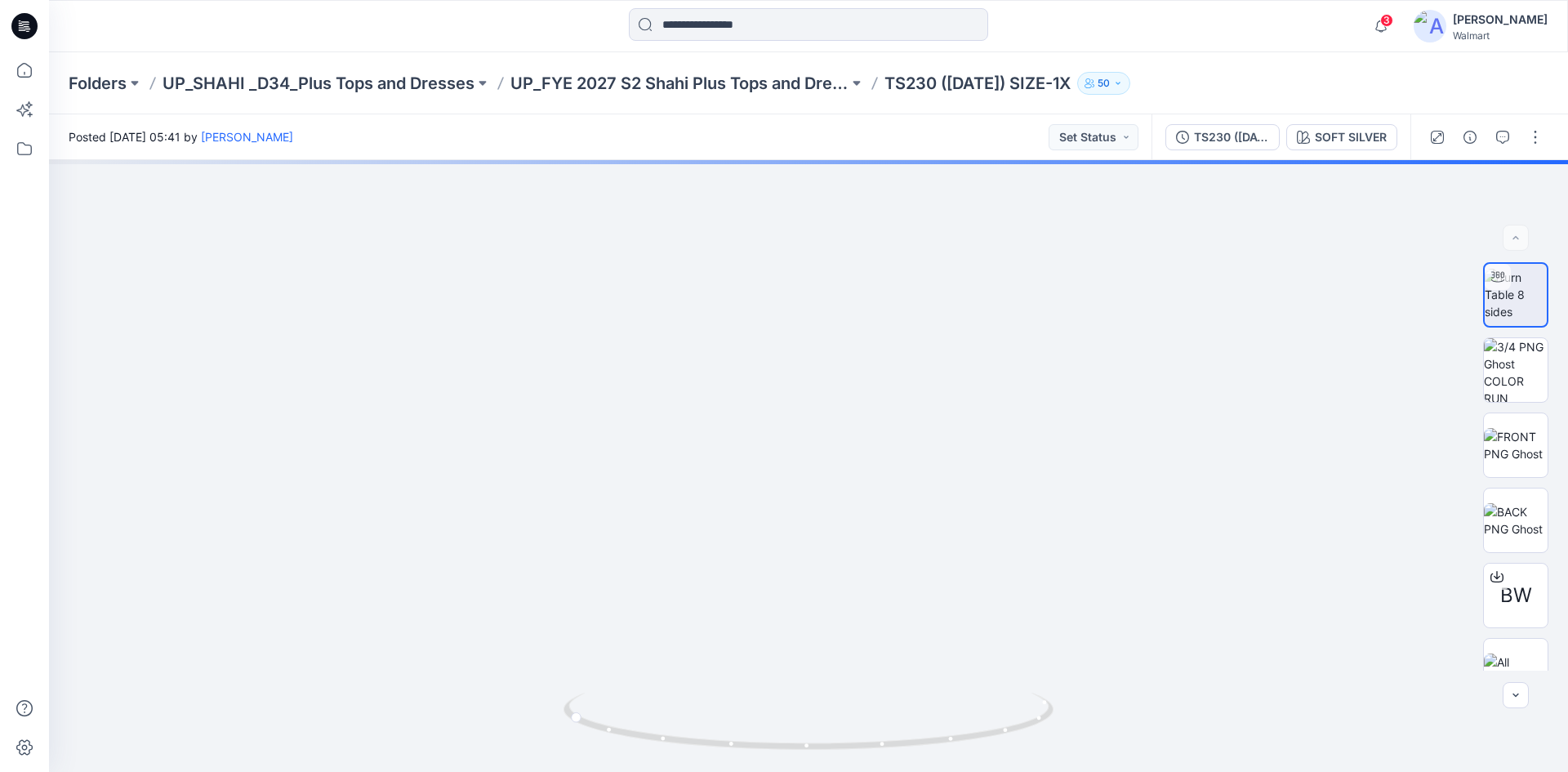
click at [36, 25] on div at bounding box center [25, 26] width 52 height 52
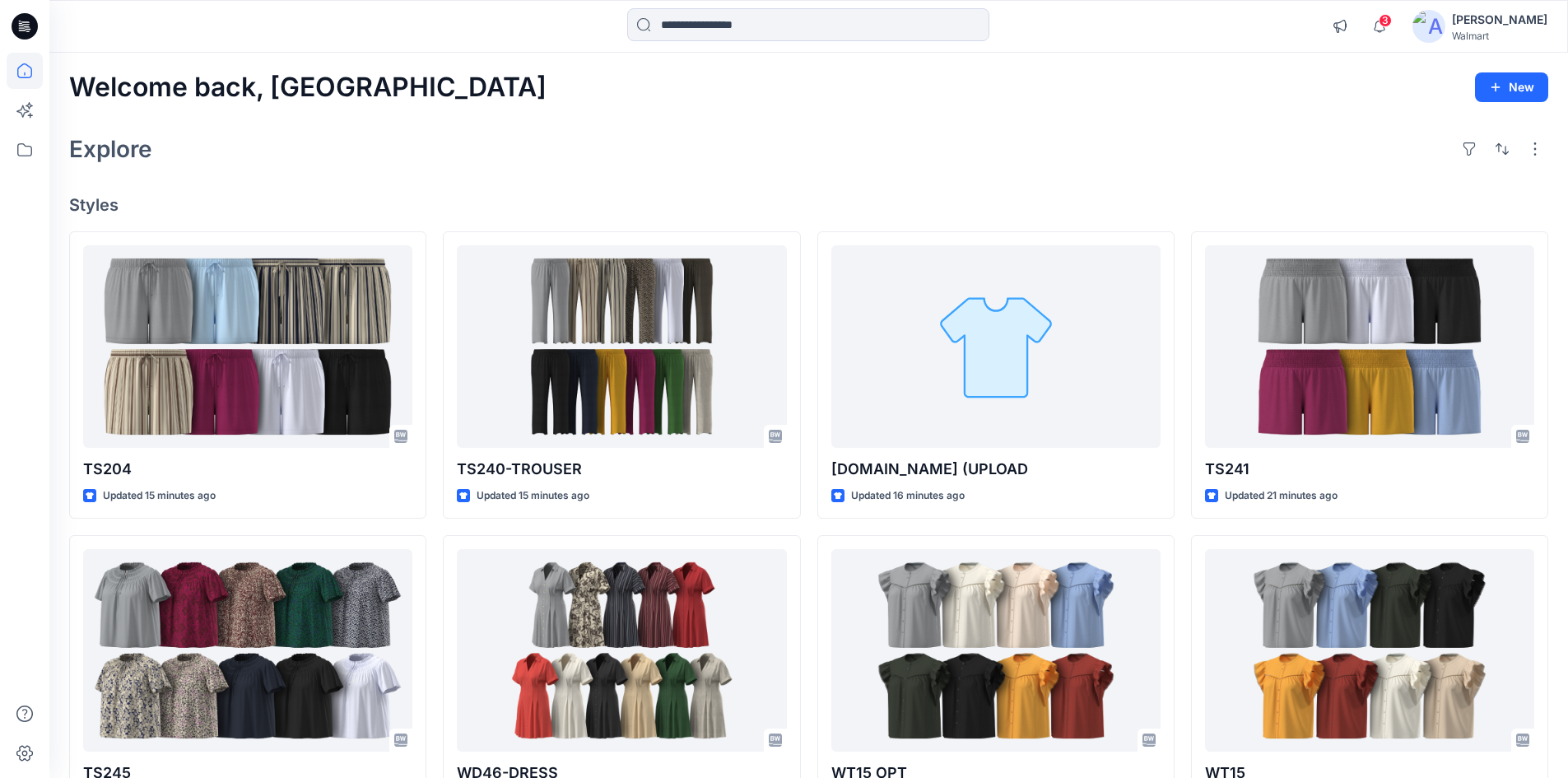
click at [25, 21] on icon at bounding box center [25, 26] width 26 height 26
